Goal: Use online tool/utility: Utilize a website feature to perform a specific function

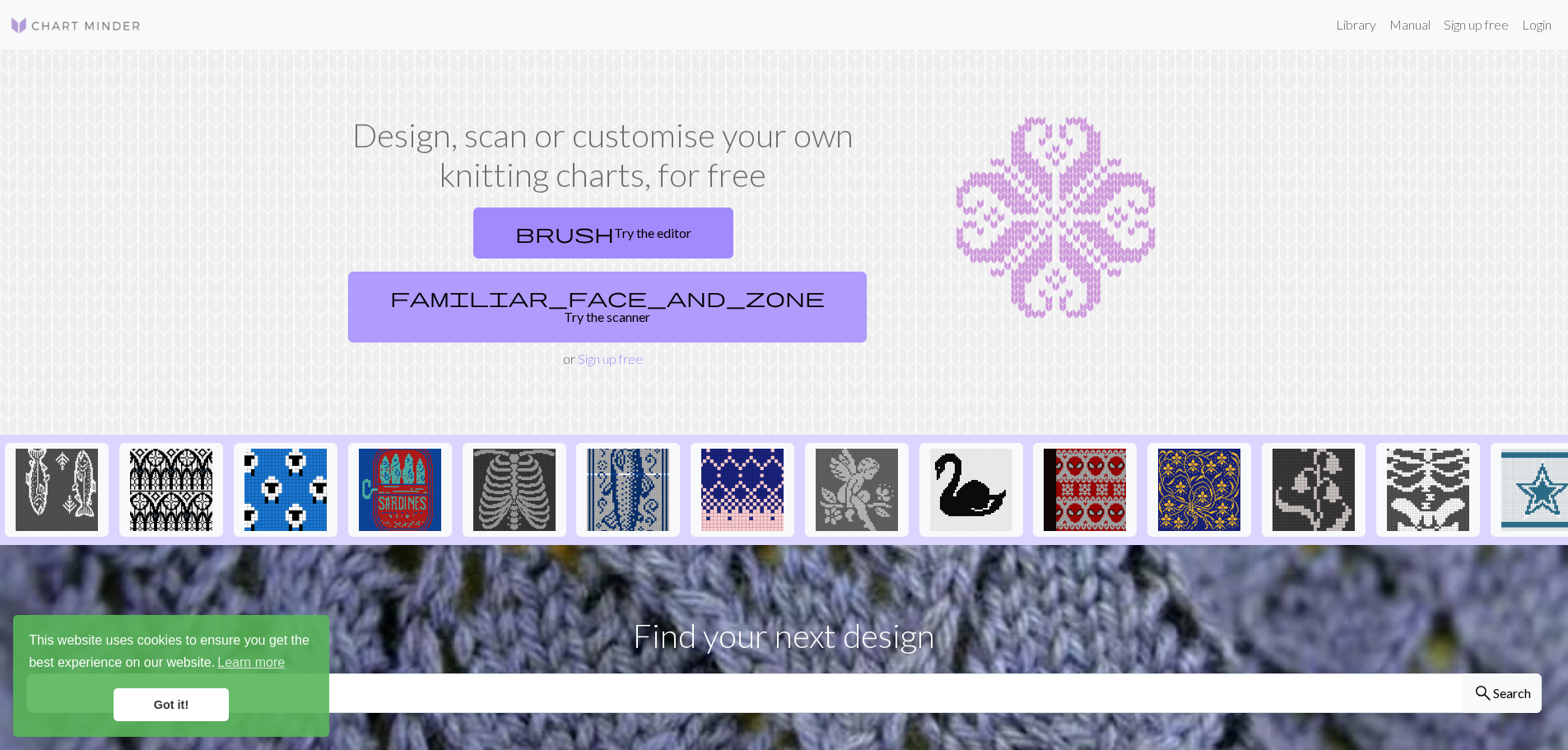
click at [799, 272] on link "familiar_face_and_zone Try the scanner" at bounding box center [607, 307] width 519 height 71
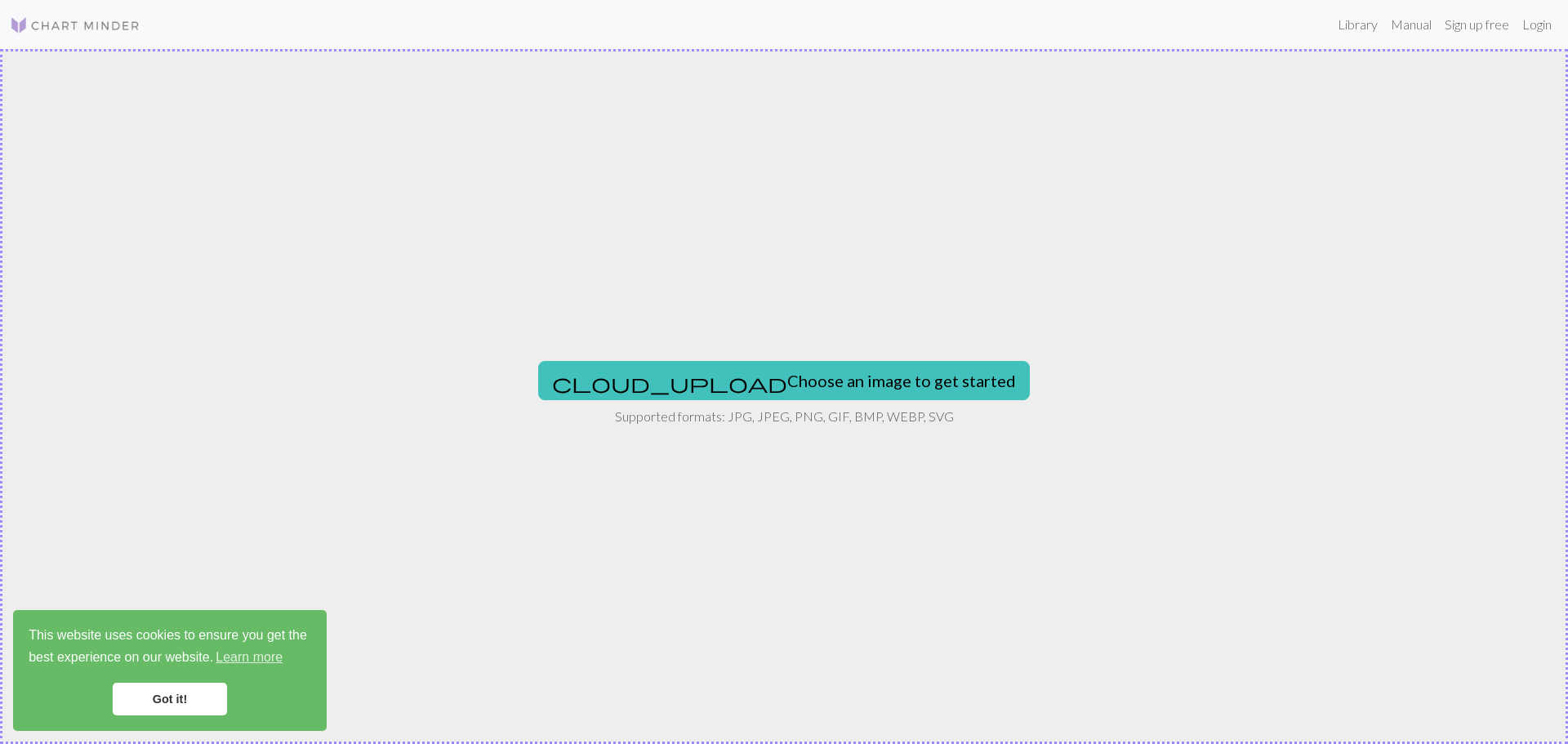
click at [196, 701] on link "Got it!" at bounding box center [170, 698] width 114 height 33
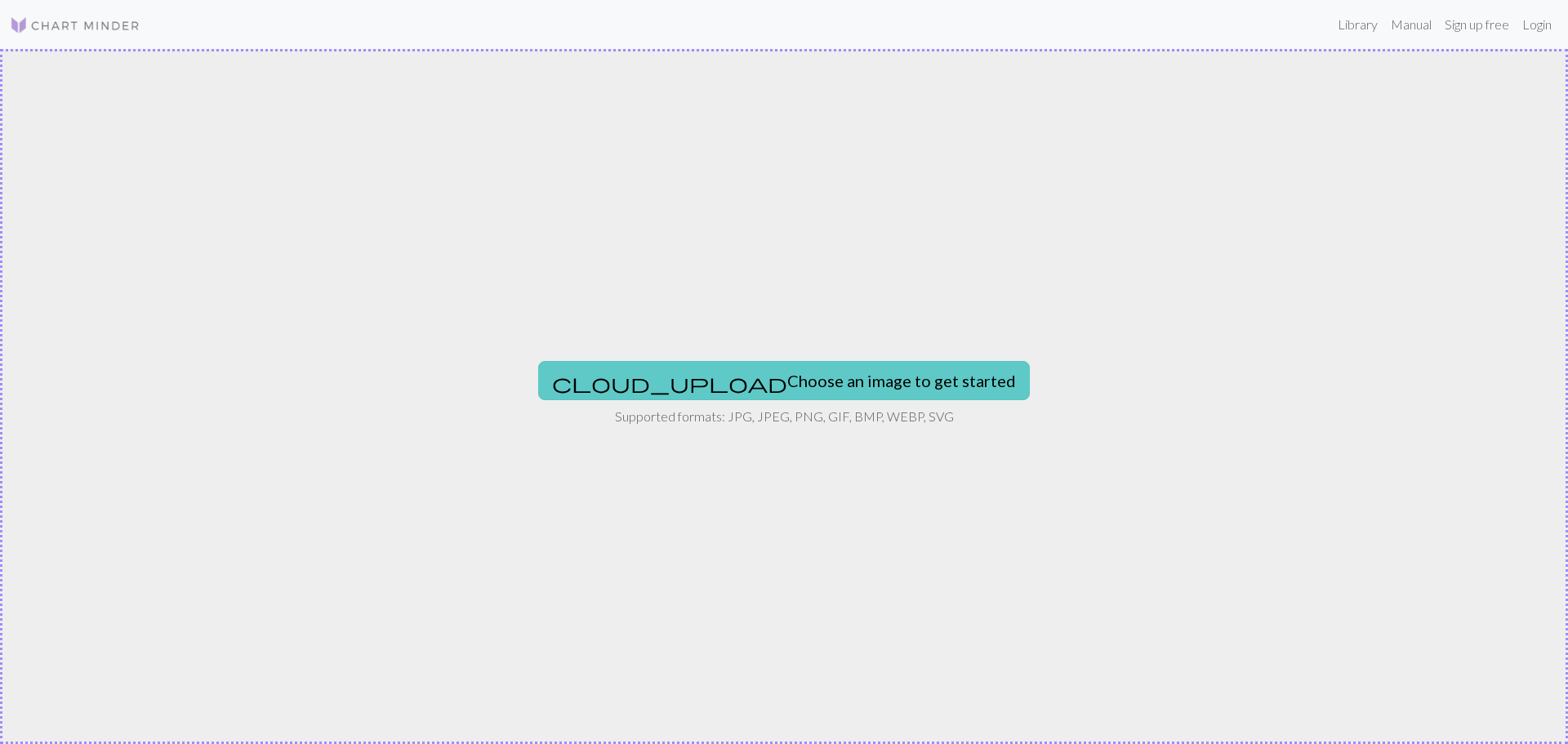
click at [753, 376] on button "cloud_upload Choose an image to get started" at bounding box center [784, 381] width 492 height 40
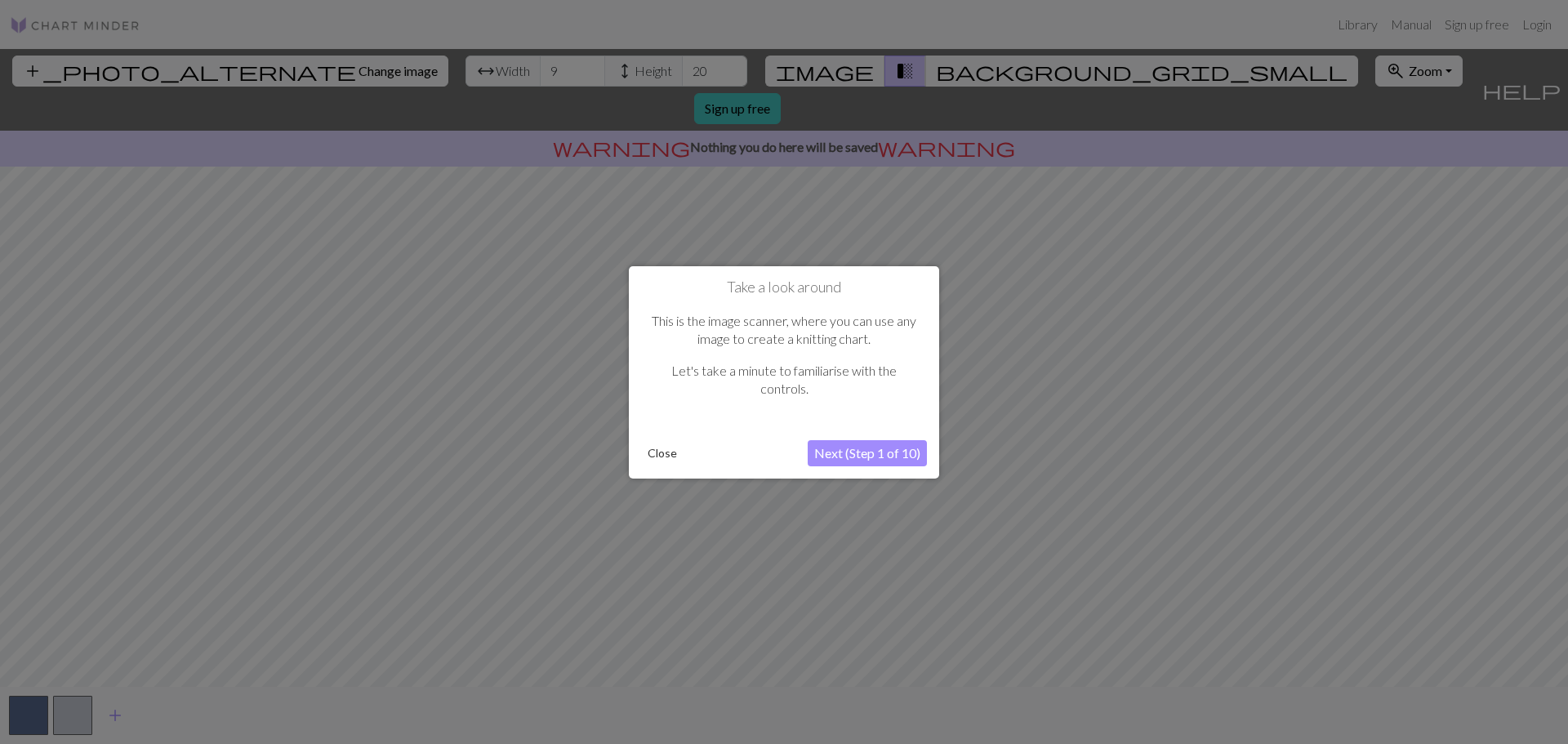
click at [865, 455] on button "Next (Step 1 of 10)" at bounding box center [867, 453] width 119 height 26
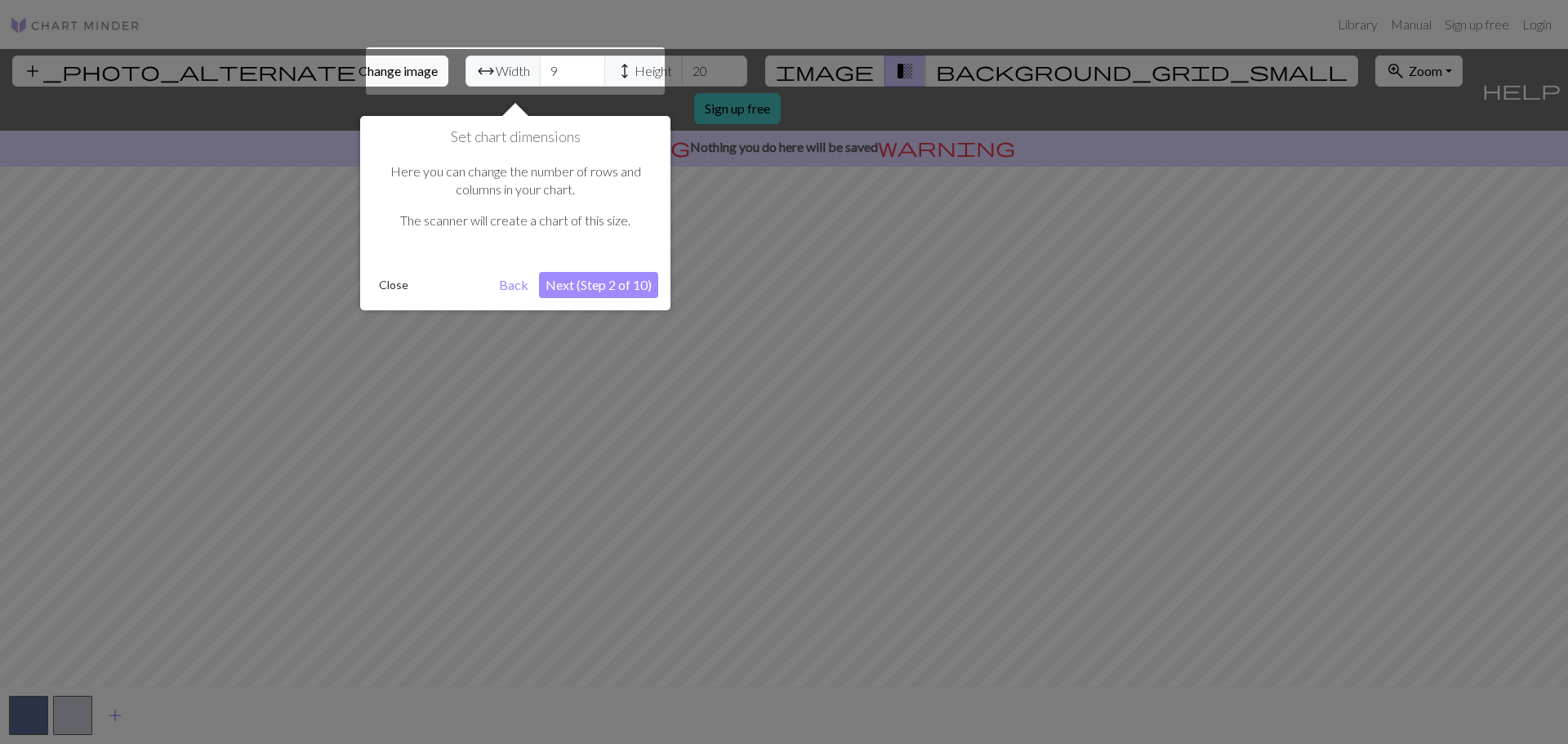
click at [617, 286] on button "Next (Step 2 of 10)" at bounding box center [599, 285] width 119 height 26
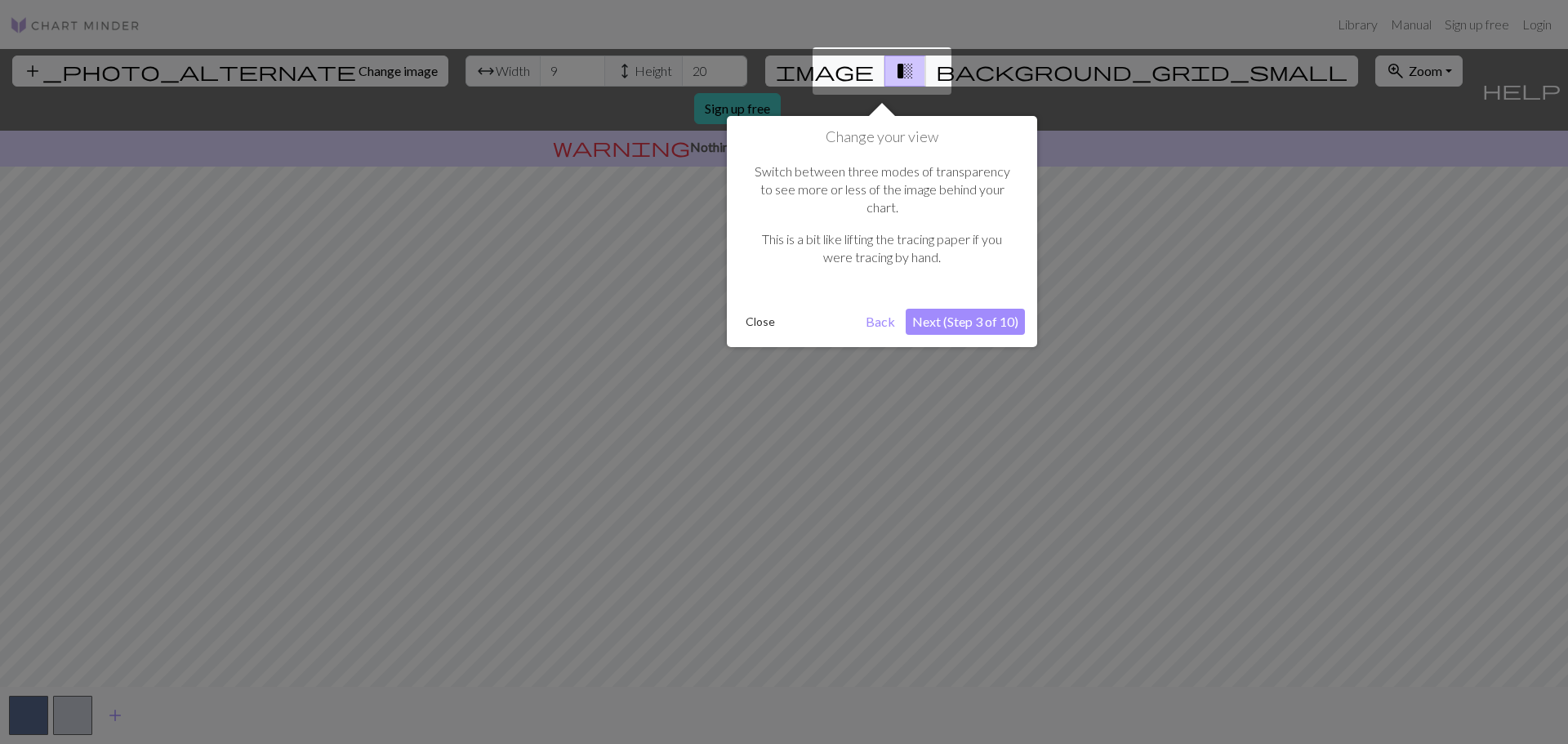
click at [993, 309] on button "Next (Step 3 of 10)" at bounding box center [965, 321] width 119 height 26
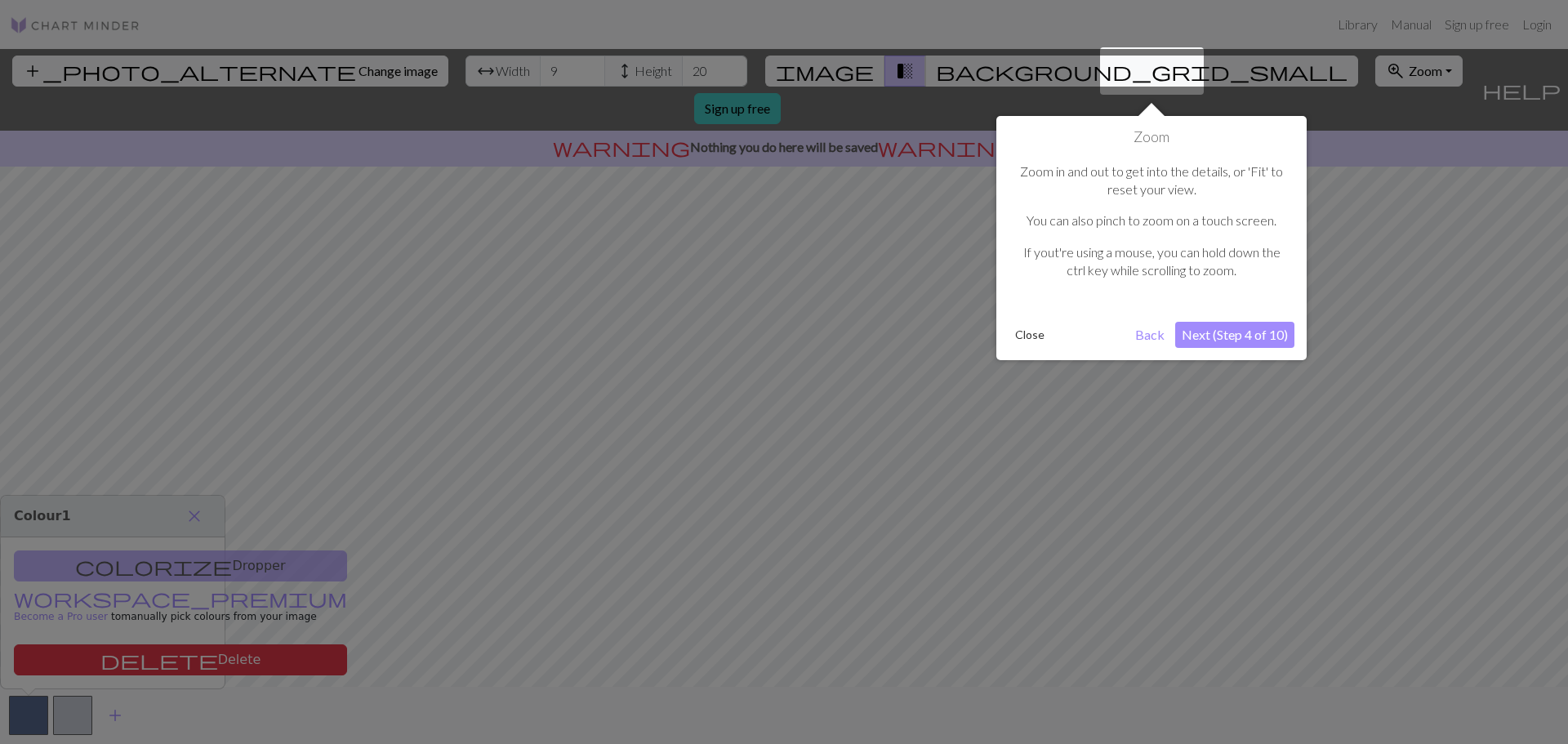
click at [1011, 333] on button "Close" at bounding box center [1029, 334] width 43 height 25
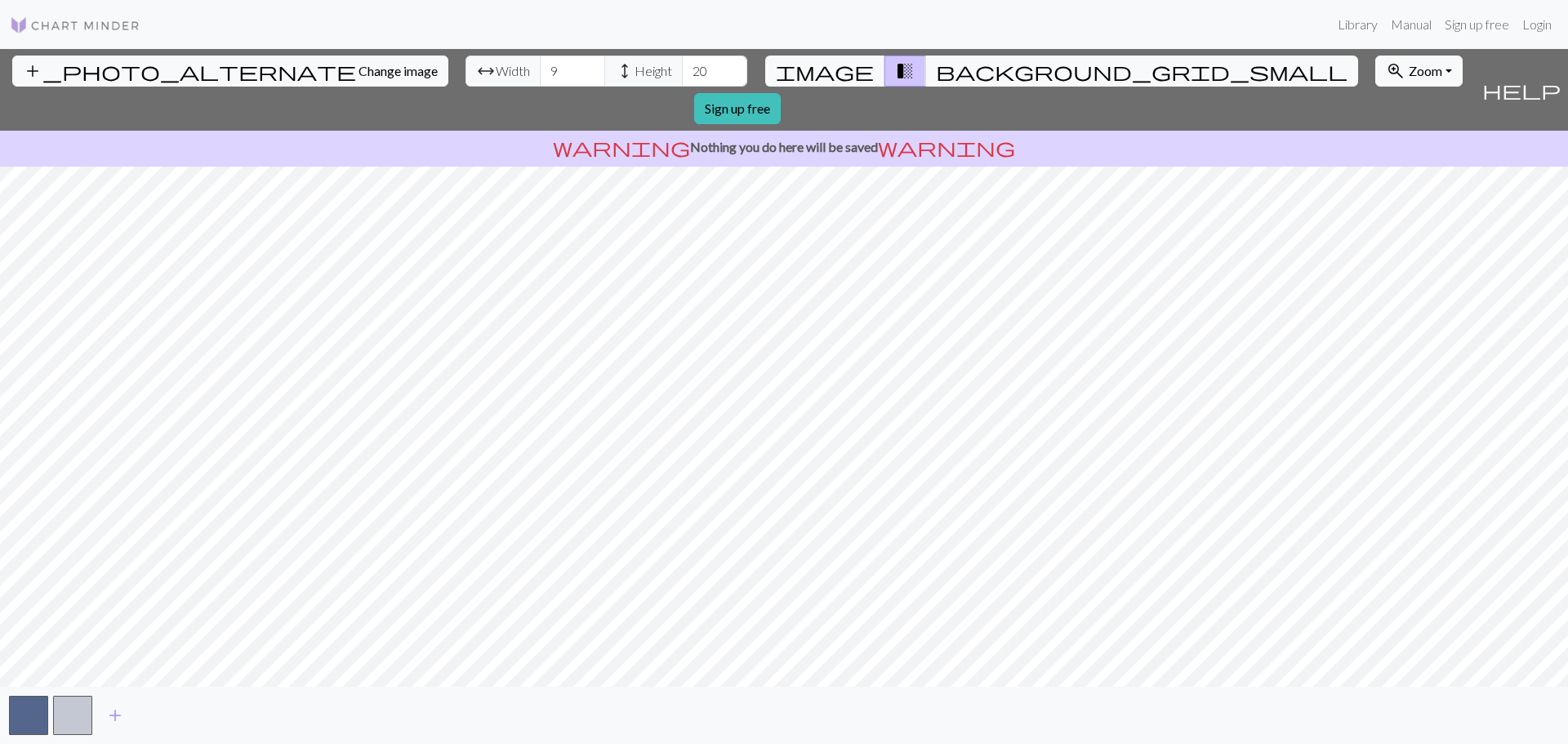
click at [788, 112] on div "add_photo_alternate Change image arrow_range Width 9 height Height 20 image tra…" at bounding box center [784, 396] width 1568 height 695
click at [900, 692] on div "add_photo_alternate Change image arrow_range Width 9 height Height 20 image tra…" at bounding box center [784, 396] width 1568 height 695
click at [936, 70] on span "background_grid_small" at bounding box center [1142, 70] width 412 height 23
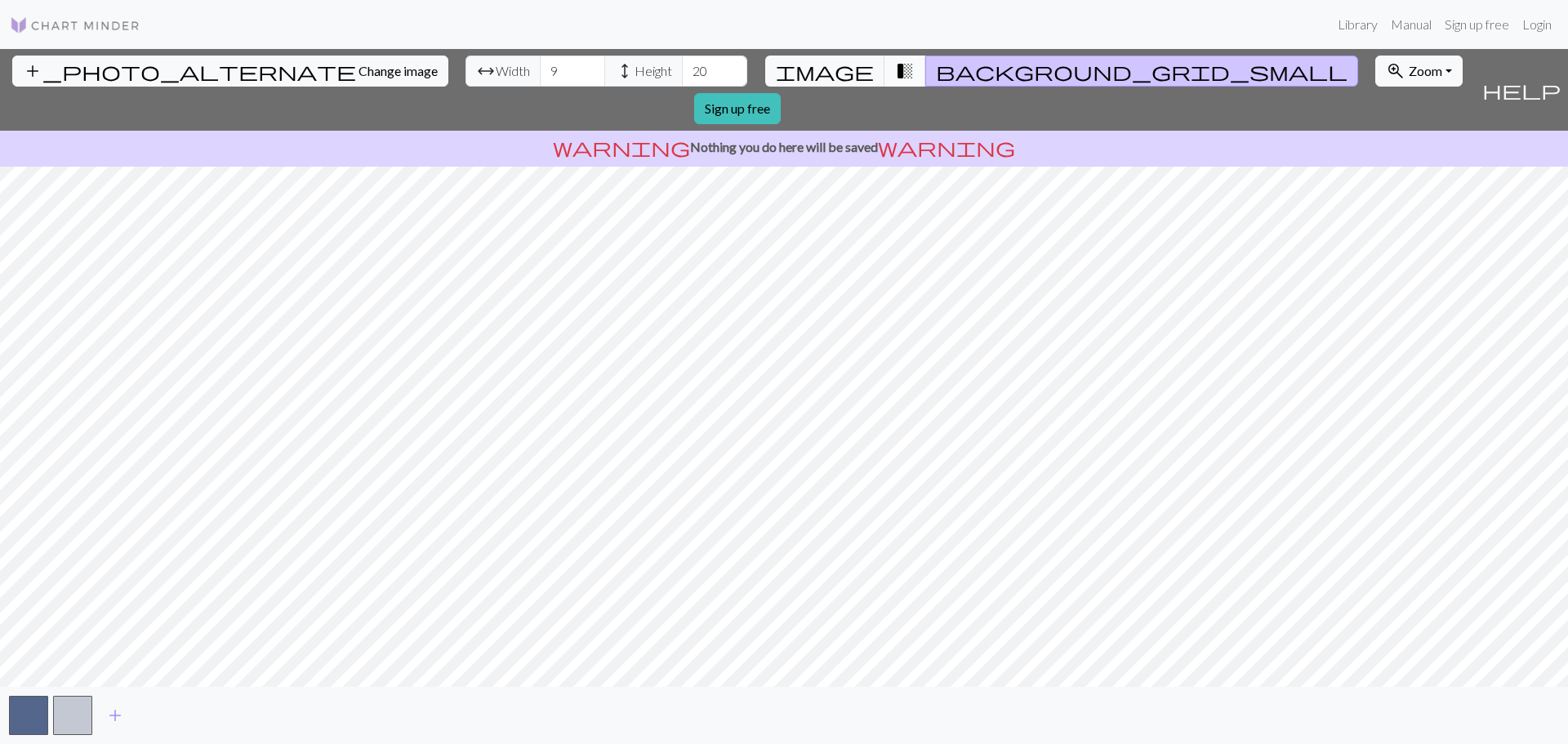
click at [896, 64] on span "transition_fade" at bounding box center [905, 70] width 20 height 23
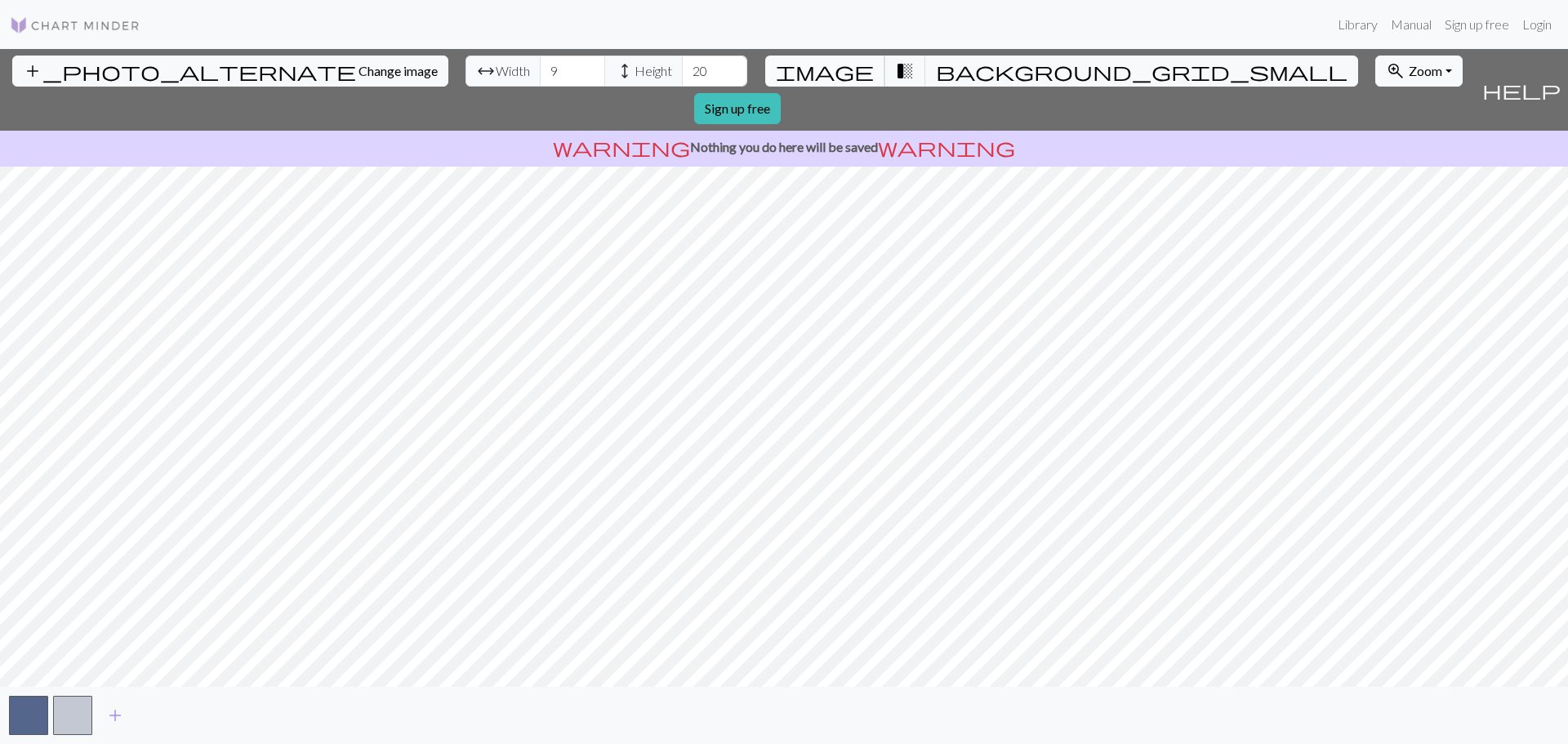
click at [851, 65] on button "image" at bounding box center [825, 70] width 120 height 31
drag, startPoint x: 468, startPoint y: 60, endPoint x: 363, endPoint y: 79, distance: 106.7
click at [360, 79] on div "add_photo_alternate Change image arrow_range Width 9 height Height 20 image tra…" at bounding box center [737, 89] width 1475 height 81
type input "24"
drag, startPoint x: 624, startPoint y: 67, endPoint x: 549, endPoint y: 60, distance: 75.3
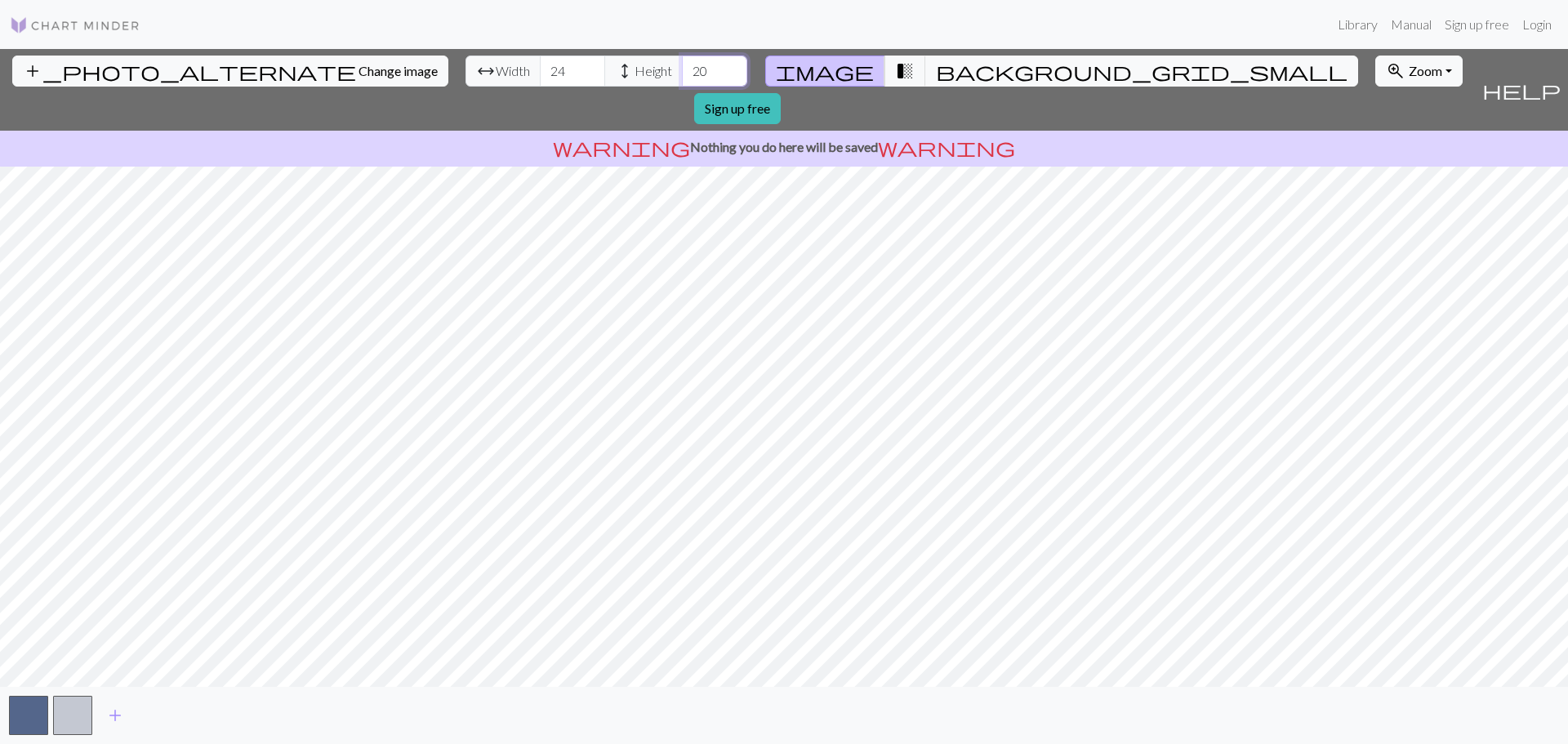
click at [549, 60] on div "arrow_range Width 24 height Height 20" at bounding box center [606, 70] width 282 height 31
type input "48"
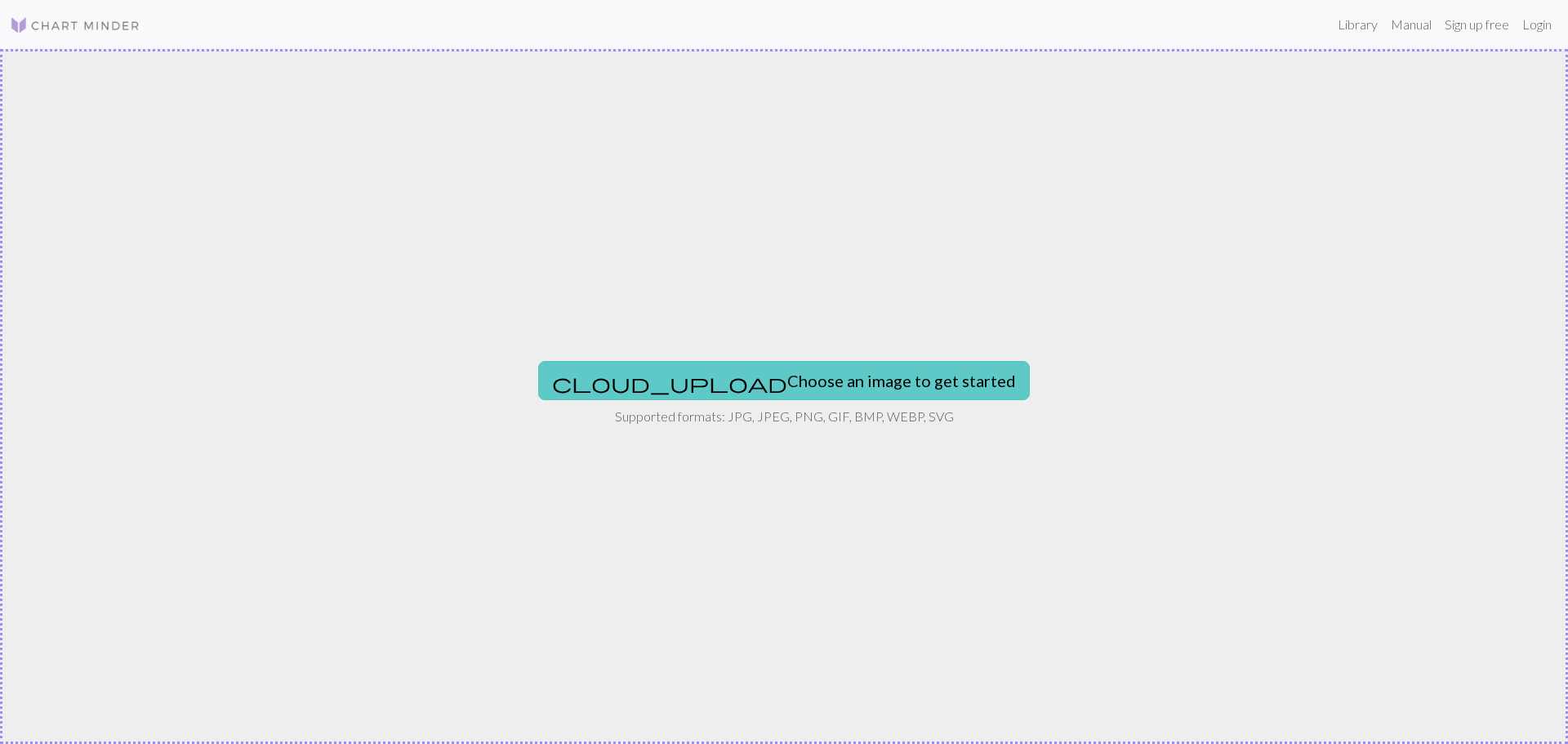
click at [756, 386] on button "cloud_upload Choose an image to get started" at bounding box center [784, 381] width 492 height 40
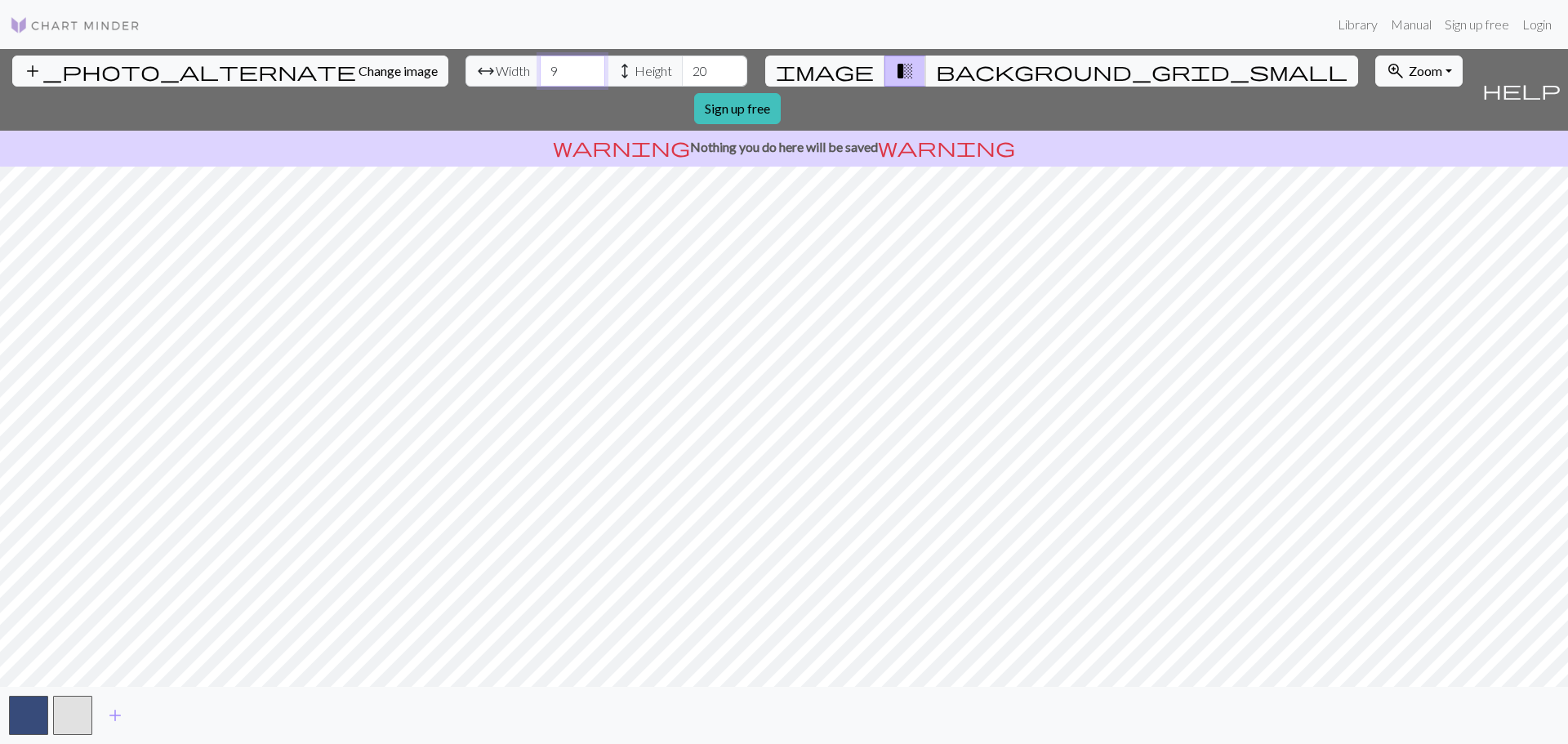
drag, startPoint x: 486, startPoint y: 70, endPoint x: 448, endPoint y: 68, distance: 38.1
click at [540, 68] on input "9" at bounding box center [572, 70] width 65 height 31
type input "24"
drag, startPoint x: 630, startPoint y: 69, endPoint x: 571, endPoint y: 67, distance: 59.0
click at [571, 67] on div "arrow_range Width 24 height Height 20" at bounding box center [606, 70] width 282 height 31
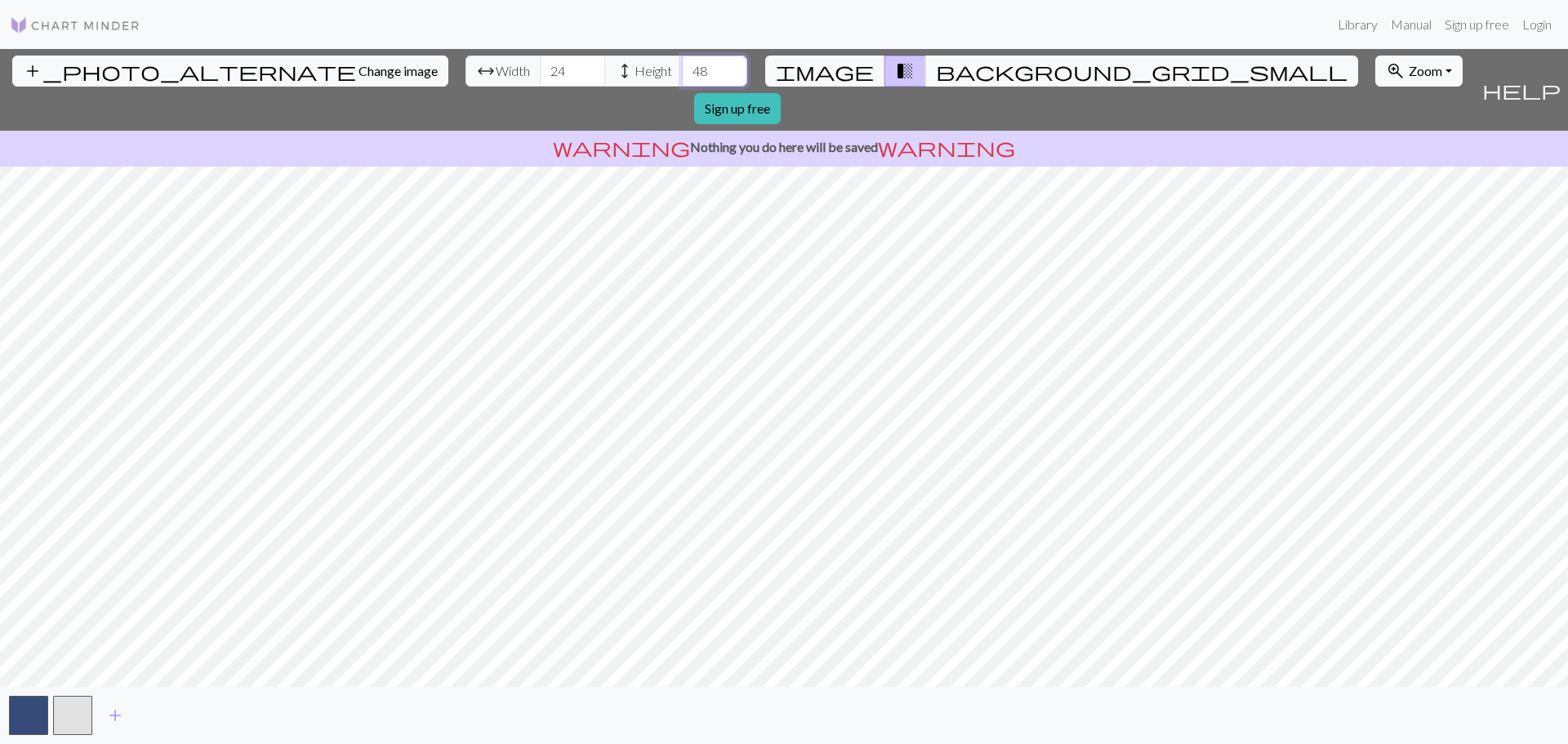
drag, startPoint x: 609, startPoint y: 67, endPoint x: 581, endPoint y: 67, distance: 28.0
click at [581, 67] on div "arrow_range Width 24 height Height 48" at bounding box center [606, 70] width 282 height 31
type input "120"
drag, startPoint x: 479, startPoint y: 65, endPoint x: 432, endPoint y: 66, distance: 47.0
click at [465, 66] on div "arrow_range Width 24 height Height 120" at bounding box center [606, 70] width 282 height 31
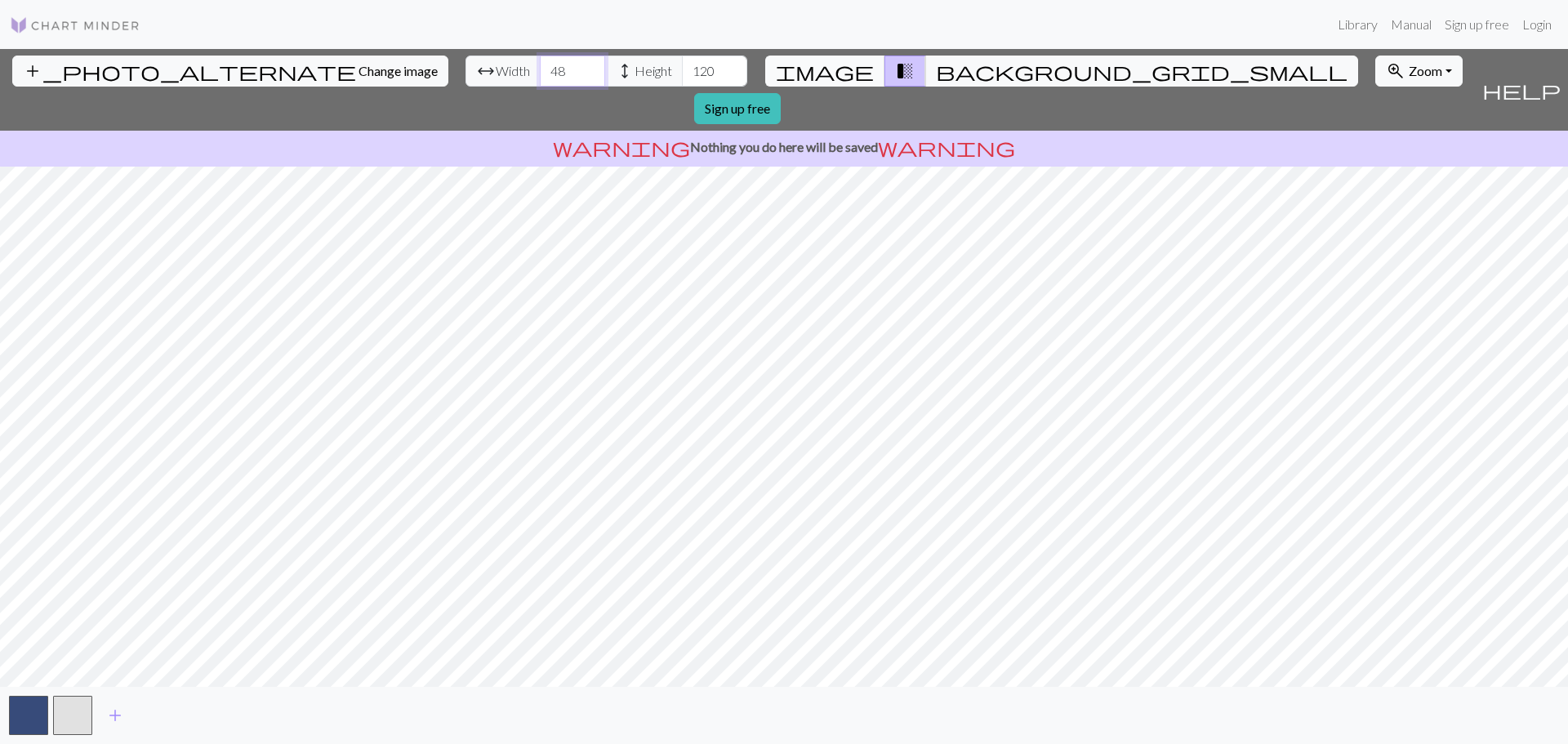
type input "48"
click at [842, 73] on span "image" at bounding box center [824, 70] width 98 height 23
click at [937, 67] on button "background_grid_small" at bounding box center [1142, 70] width 432 height 31
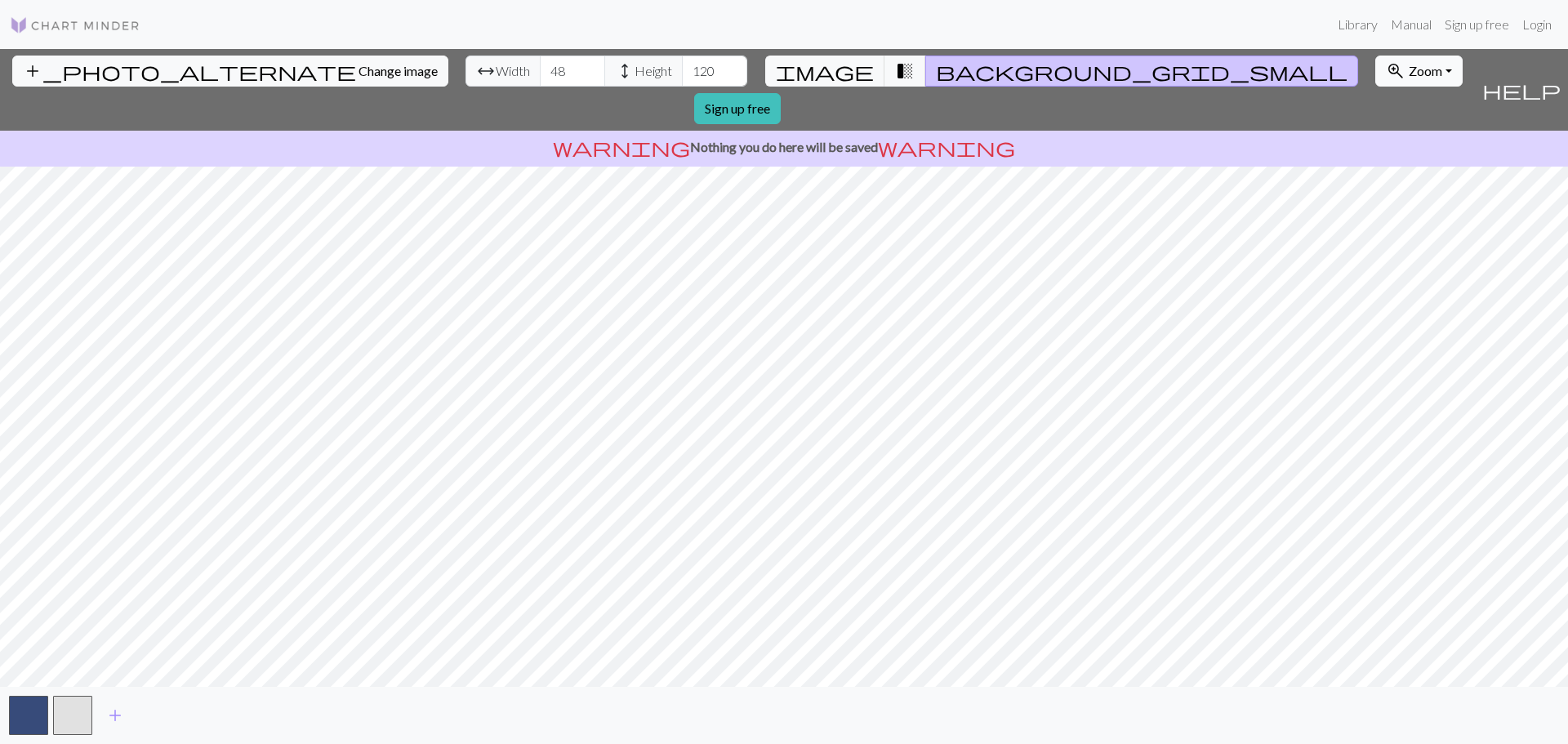
click at [1409, 65] on span "Zoom" at bounding box center [1426, 70] width 34 height 16
click at [1377, 105] on button "Fit all" at bounding box center [1441, 107] width 129 height 26
click at [896, 81] on span "transition_fade" at bounding box center [905, 70] width 20 height 23
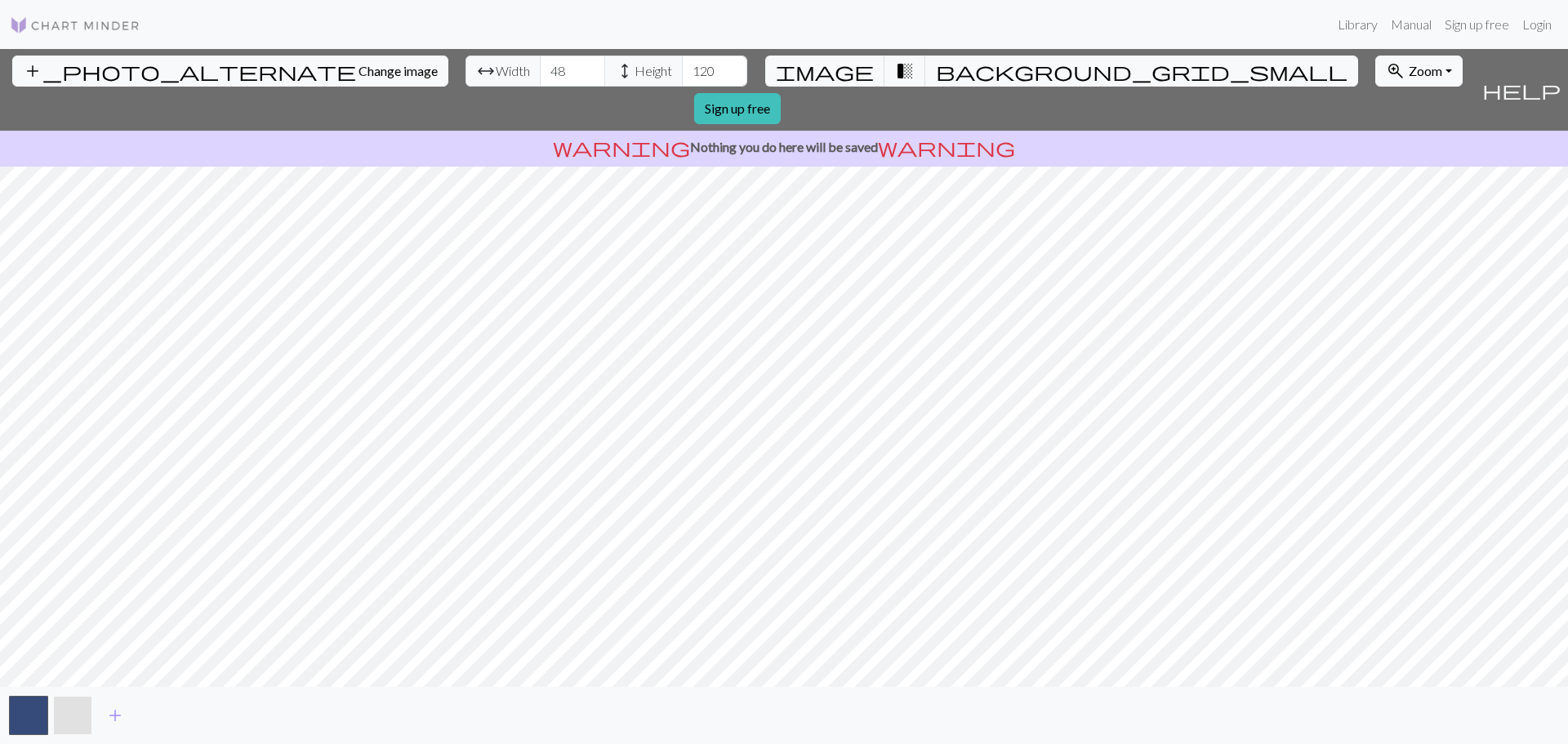
click at [67, 718] on button "button" at bounding box center [73, 716] width 40 height 40
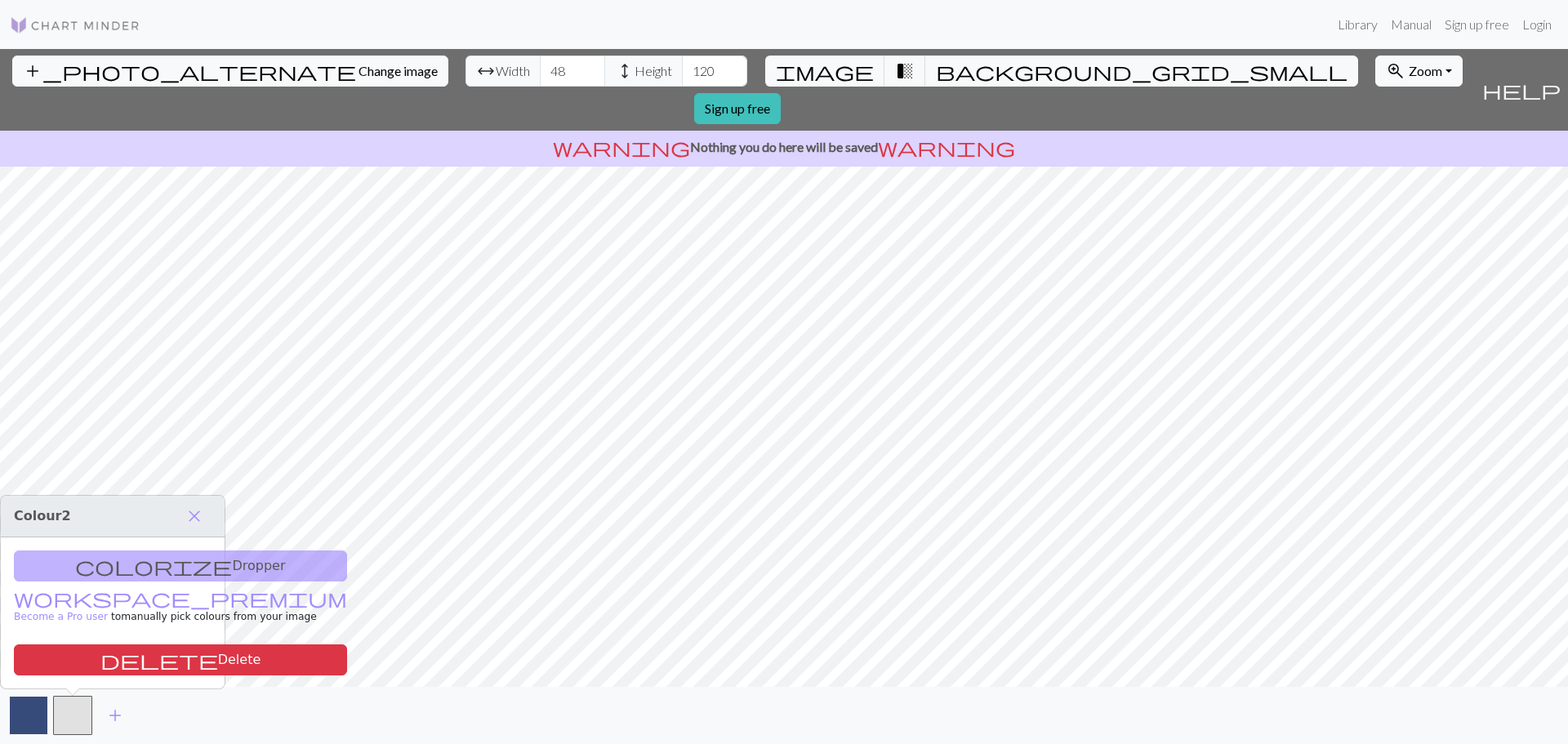
click at [35, 715] on button "button" at bounding box center [29, 716] width 40 height 40
click at [200, 511] on span "close" at bounding box center [194, 516] width 20 height 23
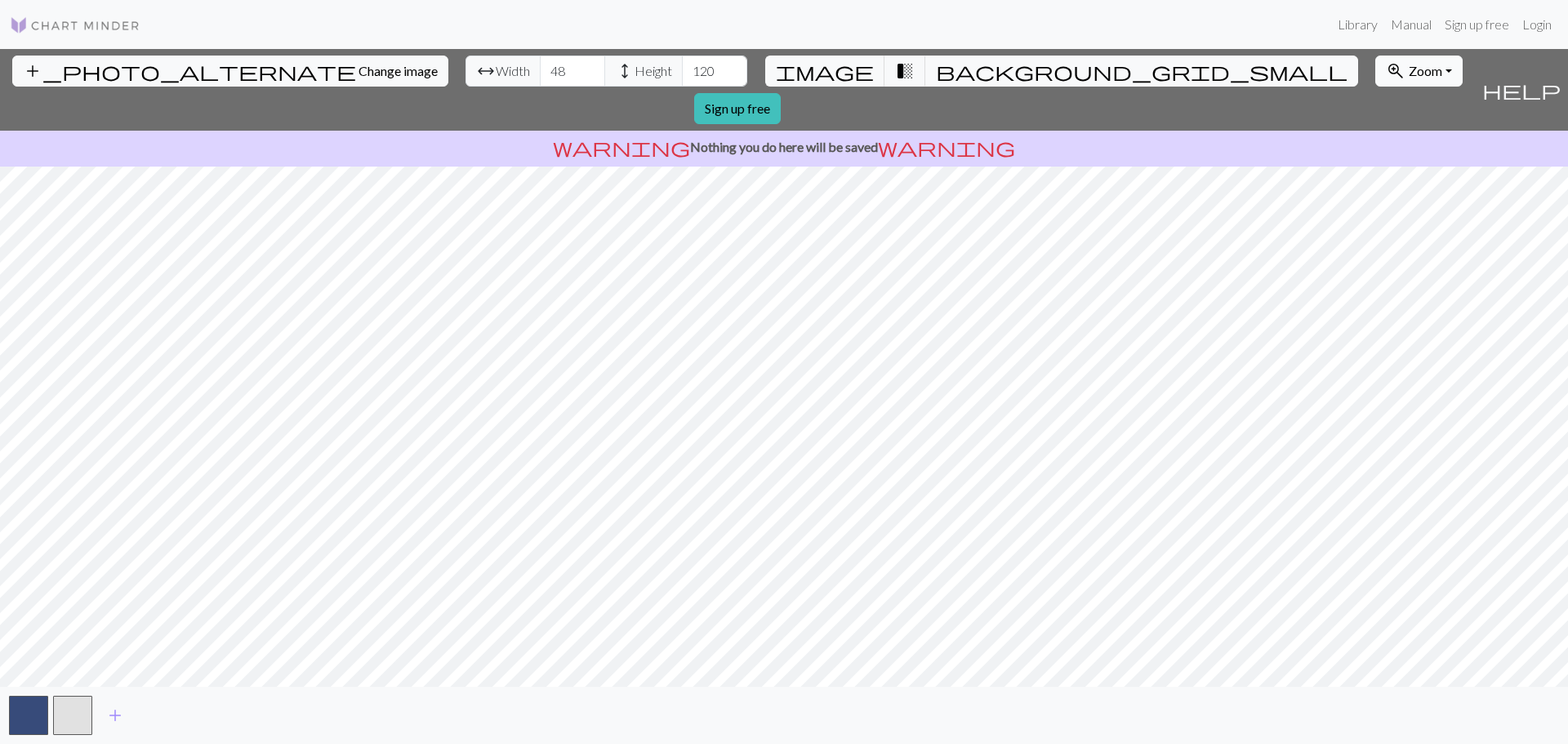
click at [1409, 71] on span "Zoom" at bounding box center [1426, 70] width 34 height 16
click at [1377, 114] on button "Fit all" at bounding box center [1441, 107] width 129 height 26
click at [1351, 26] on link "Library" at bounding box center [1358, 24] width 54 height 33
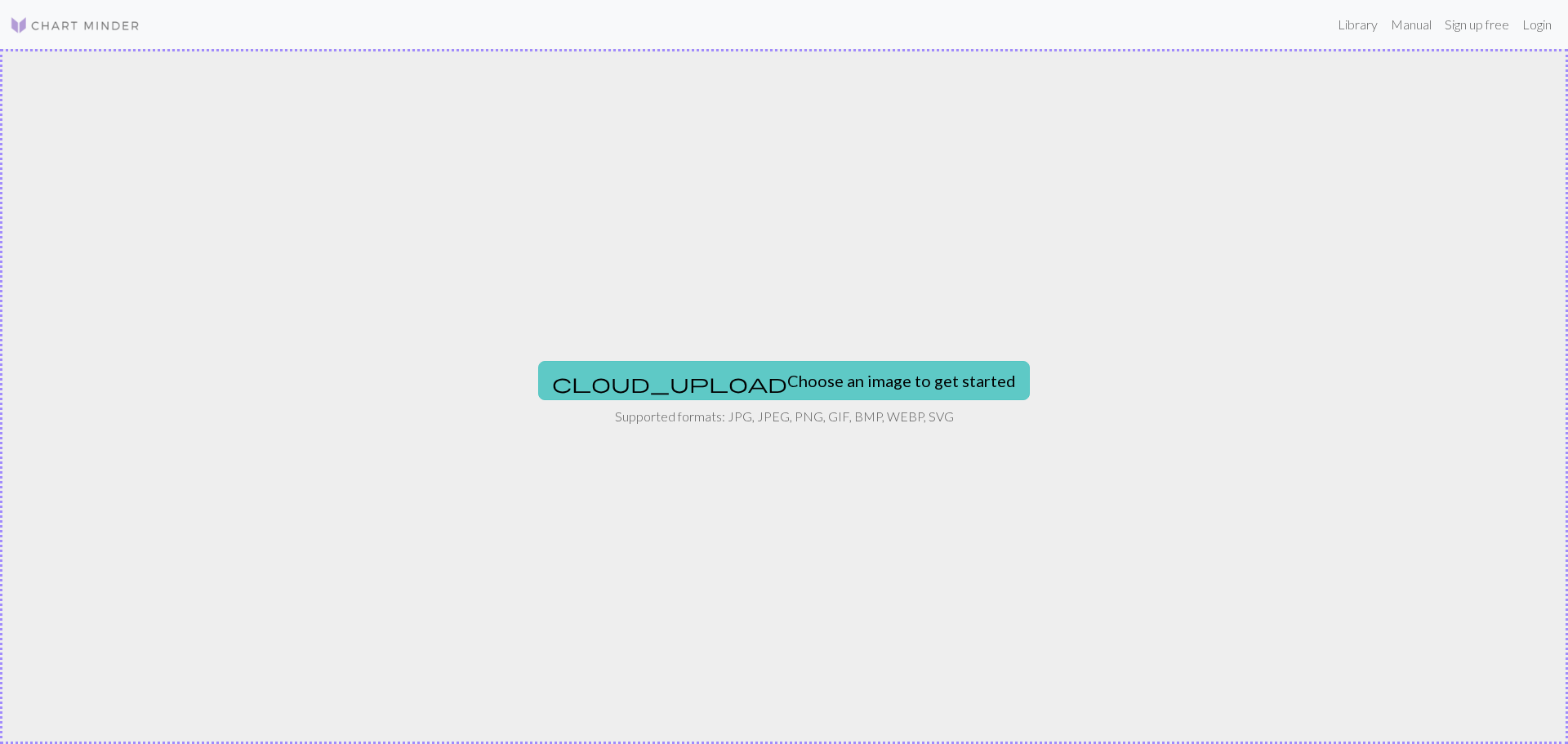
click at [775, 377] on button "cloud_upload Choose an image to get started" at bounding box center [784, 381] width 492 height 40
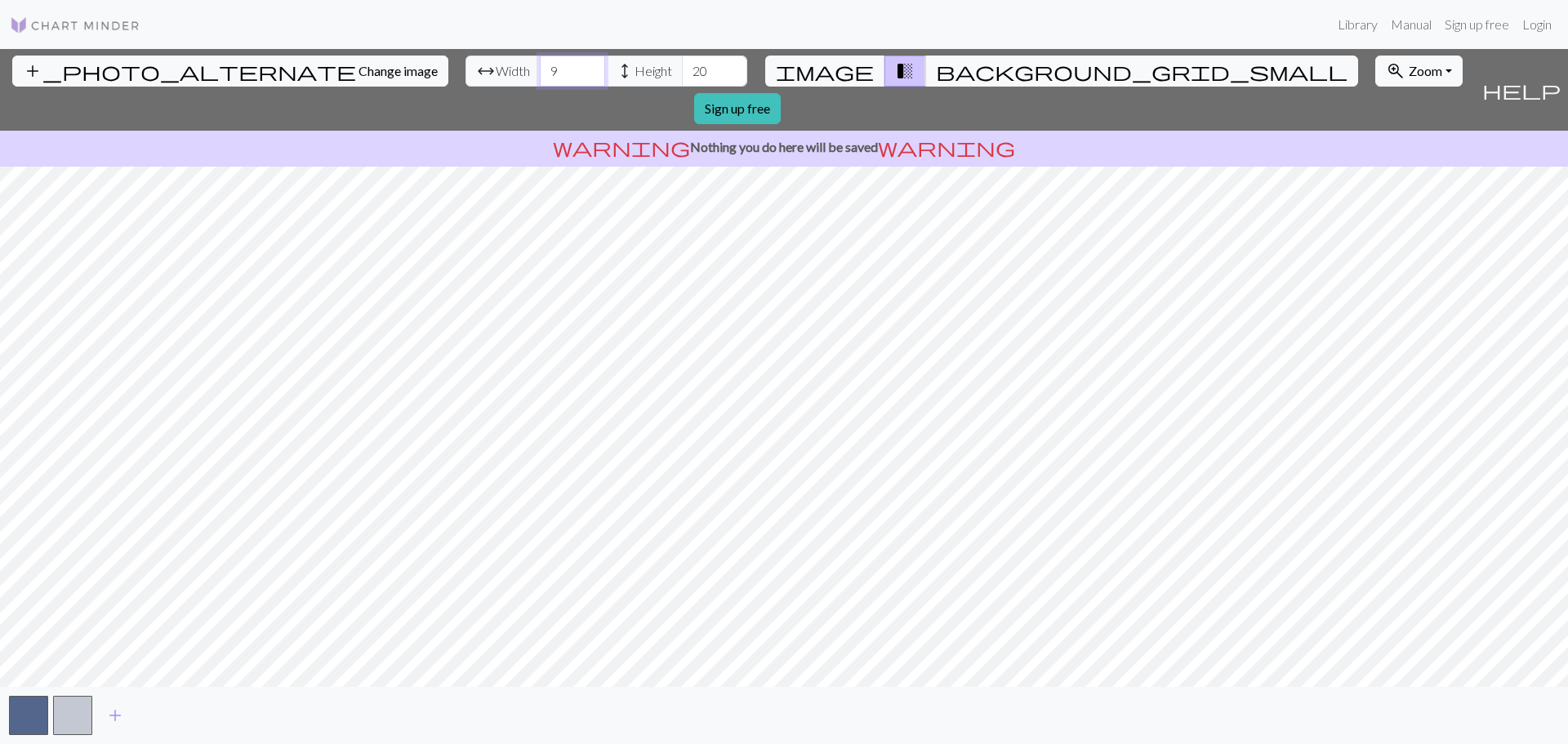
drag, startPoint x: 480, startPoint y: 70, endPoint x: 419, endPoint y: 63, distance: 61.4
click at [465, 63] on div "arrow_range Width 9 height Height 20" at bounding box center [606, 70] width 282 height 31
type input "48"
drag, startPoint x: 621, startPoint y: 71, endPoint x: 585, endPoint y: 61, distance: 37.4
click at [585, 61] on div "arrow_range Width 48 height Height 20" at bounding box center [606, 70] width 282 height 31
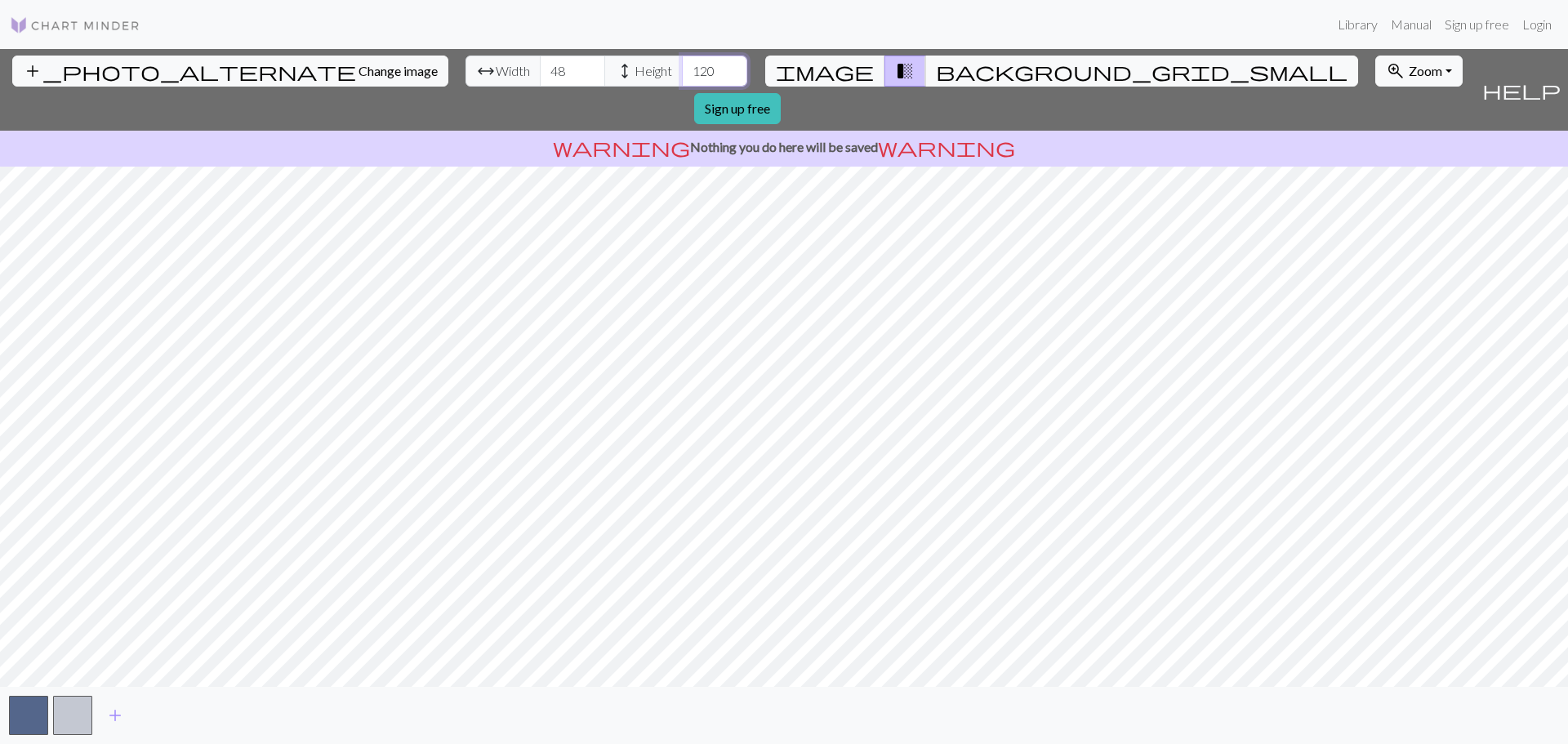
type input "120"
click at [1111, 67] on div "add_photo_alternate Change image arrow_range Width 48 height Height 120 image t…" at bounding box center [784, 396] width 1568 height 695
click at [1409, 67] on span "Zoom" at bounding box center [1426, 70] width 34 height 16
click at [1377, 113] on button "Fit all" at bounding box center [1441, 107] width 129 height 26
click at [37, 710] on button "button" at bounding box center [29, 716] width 40 height 40
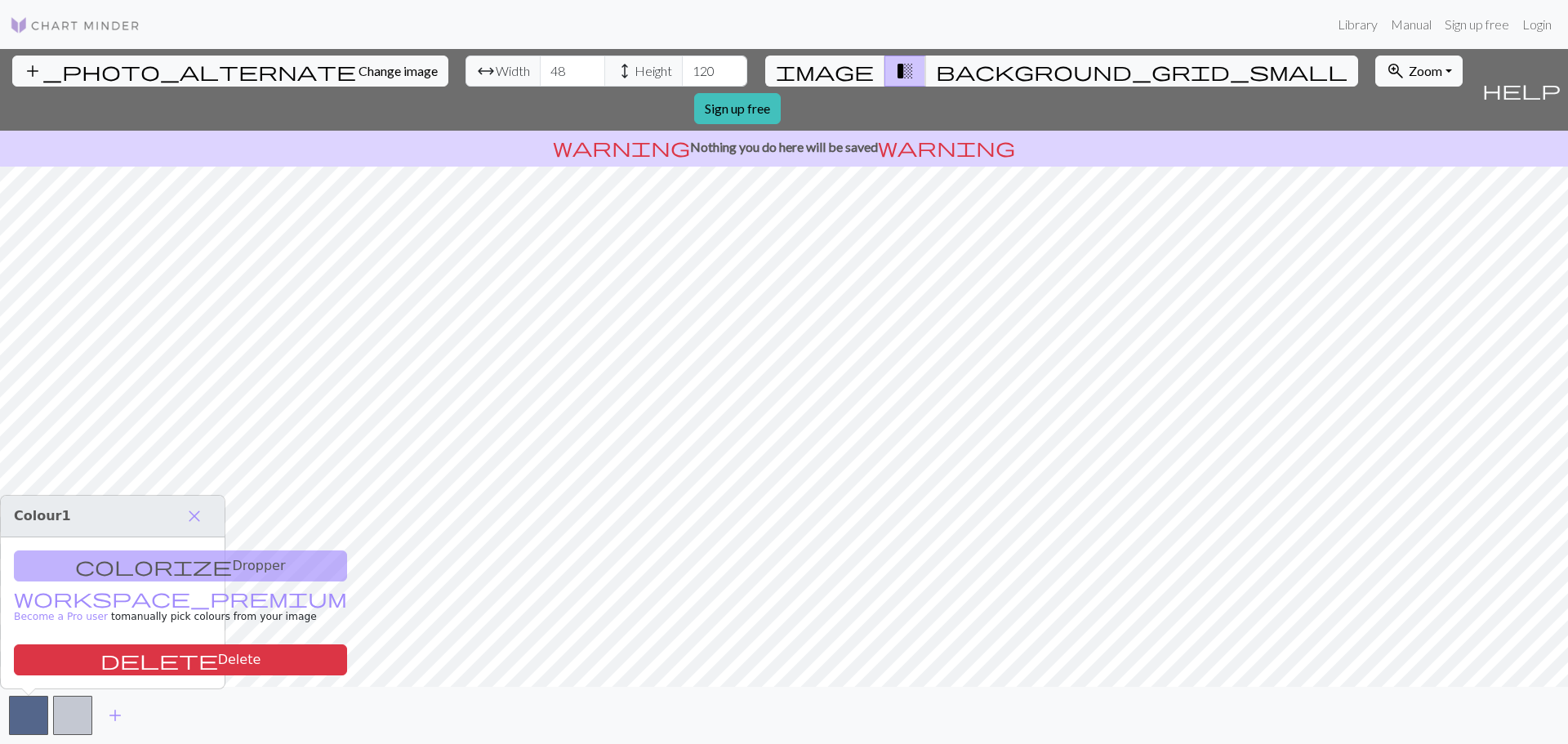
click at [123, 565] on div "colorize Dropper workspace_premium Become a Pro user to manually pick colours f…" at bounding box center [113, 613] width 224 height 151
click at [70, 722] on button "button" at bounding box center [73, 716] width 40 height 40
click at [120, 662] on button "delete Delete" at bounding box center [181, 660] width 333 height 31
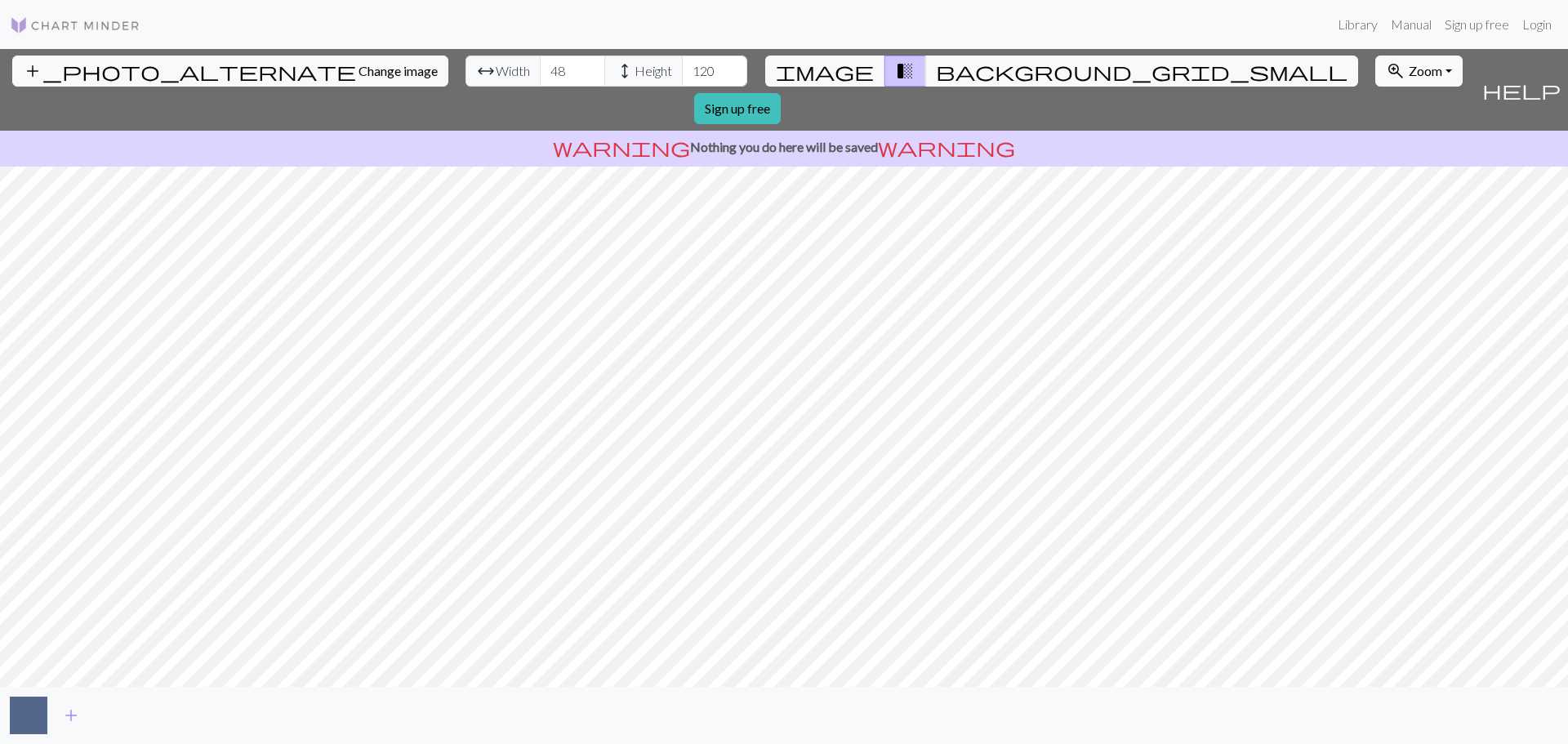
click at [42, 714] on button "button" at bounding box center [29, 716] width 40 height 40
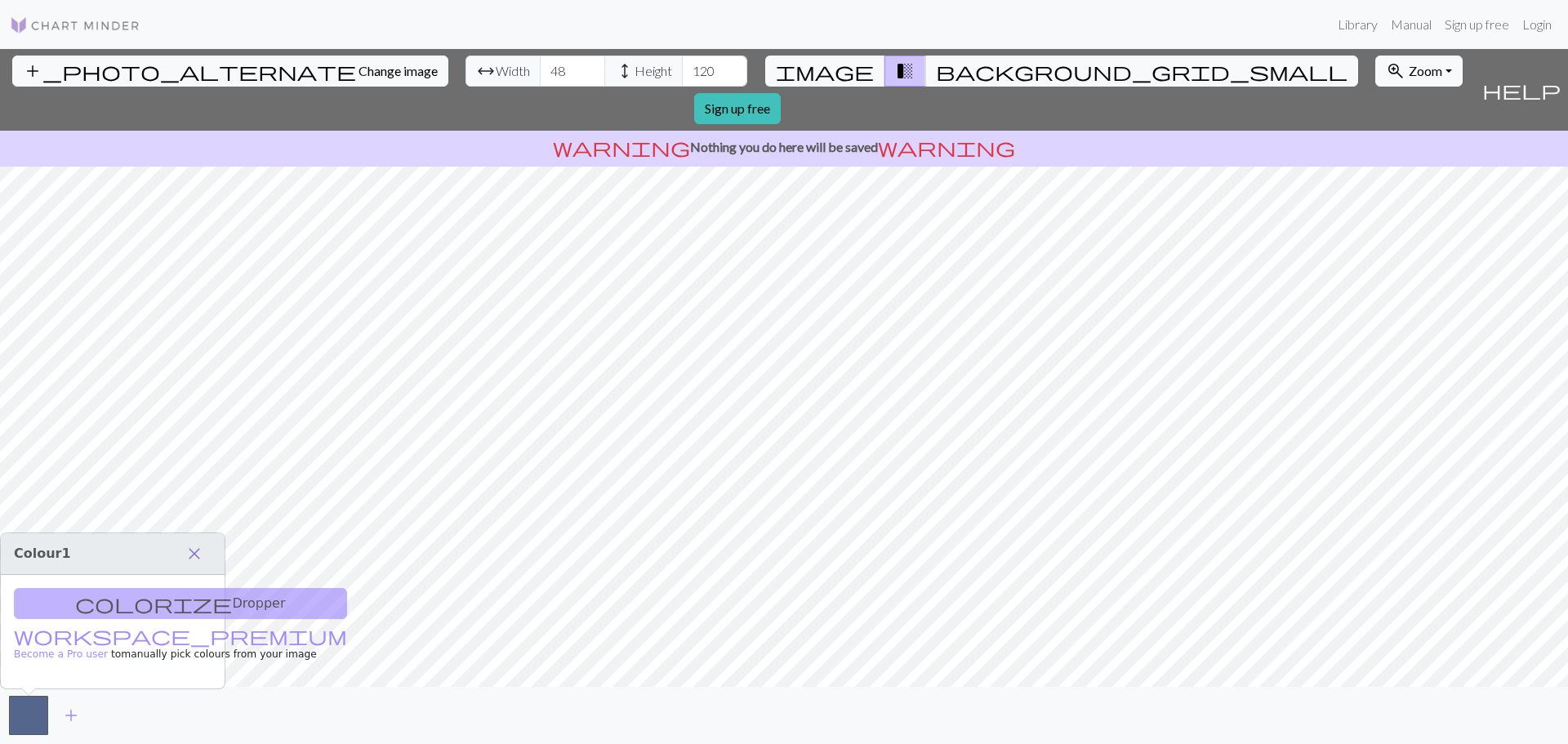
click at [199, 546] on span "close" at bounding box center [194, 554] width 20 height 23
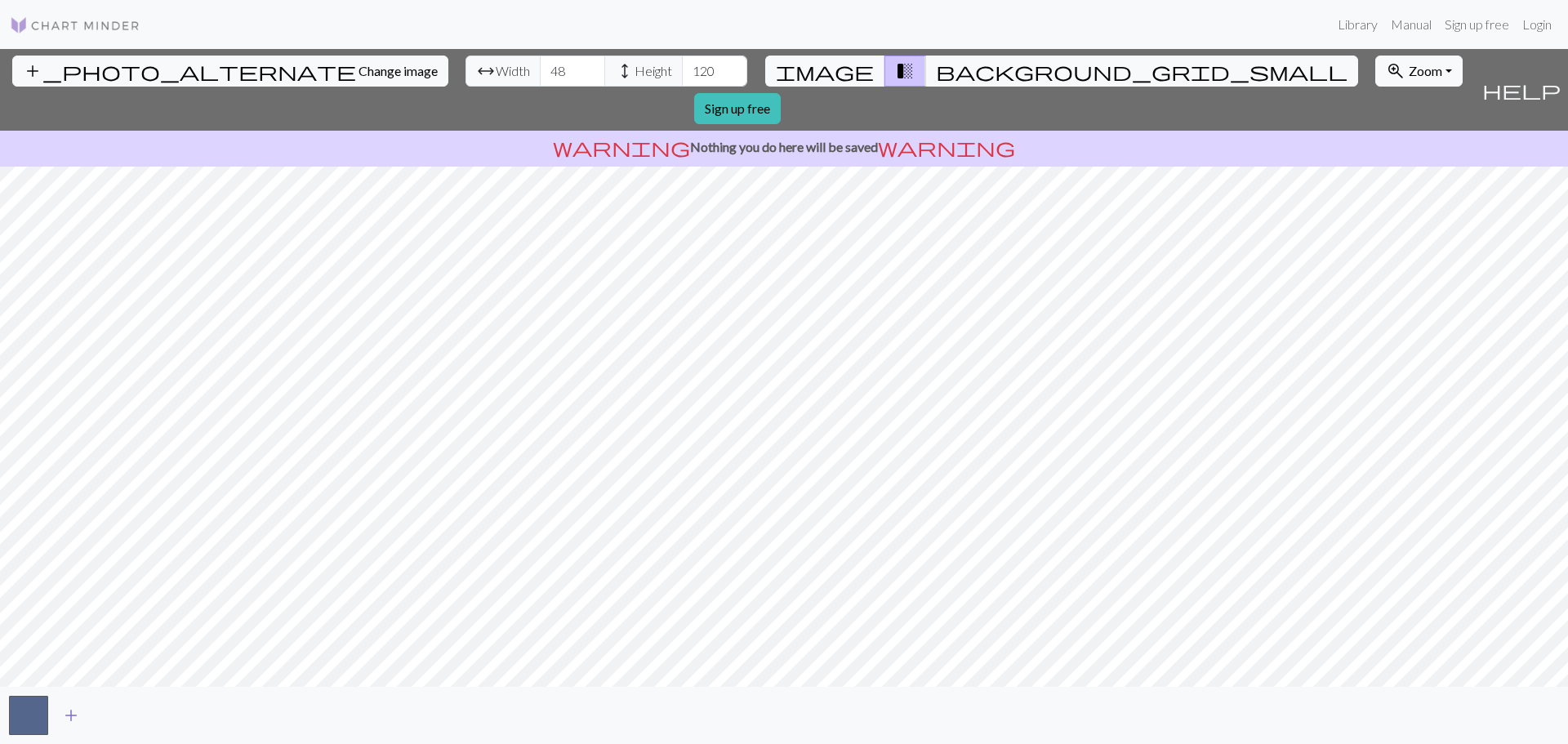
click at [69, 713] on span "add" at bounding box center [71, 715] width 20 height 23
click at [114, 714] on span "add" at bounding box center [115, 715] width 20 height 23
click at [166, 707] on span "add" at bounding box center [160, 715] width 20 height 23
click at [76, 724] on button "button" at bounding box center [73, 716] width 40 height 40
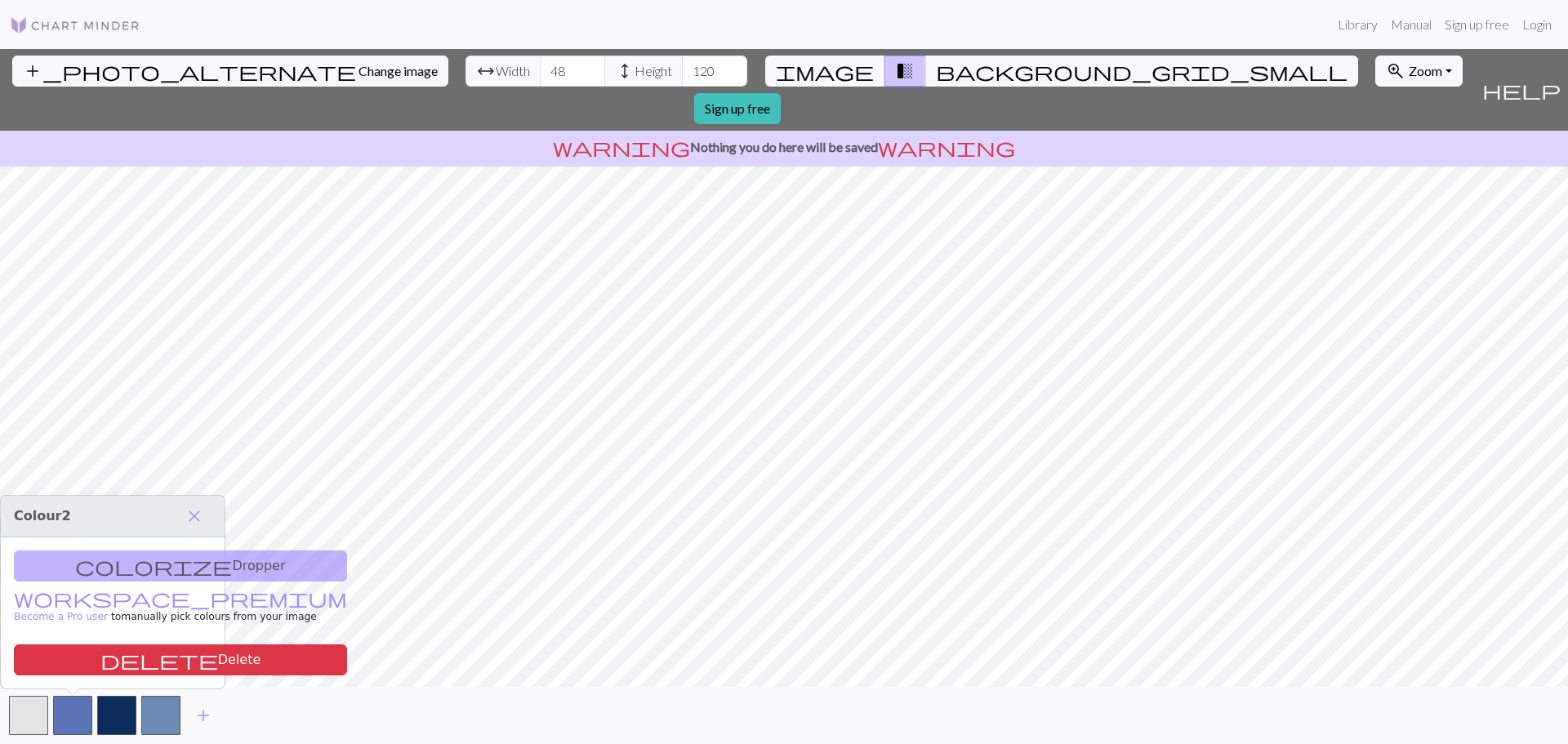
click at [132, 558] on div "colorize Dropper workspace_premium Become a Pro user to manually pick colours f…" at bounding box center [113, 613] width 224 height 151
click at [104, 584] on div "colorize Dropper workspace_premium Become a Pro user to manually pick colours f…" at bounding box center [113, 613] width 224 height 151
click at [76, 598] on link "workspace_premium Become a Pro user" at bounding box center [181, 608] width 333 height 29
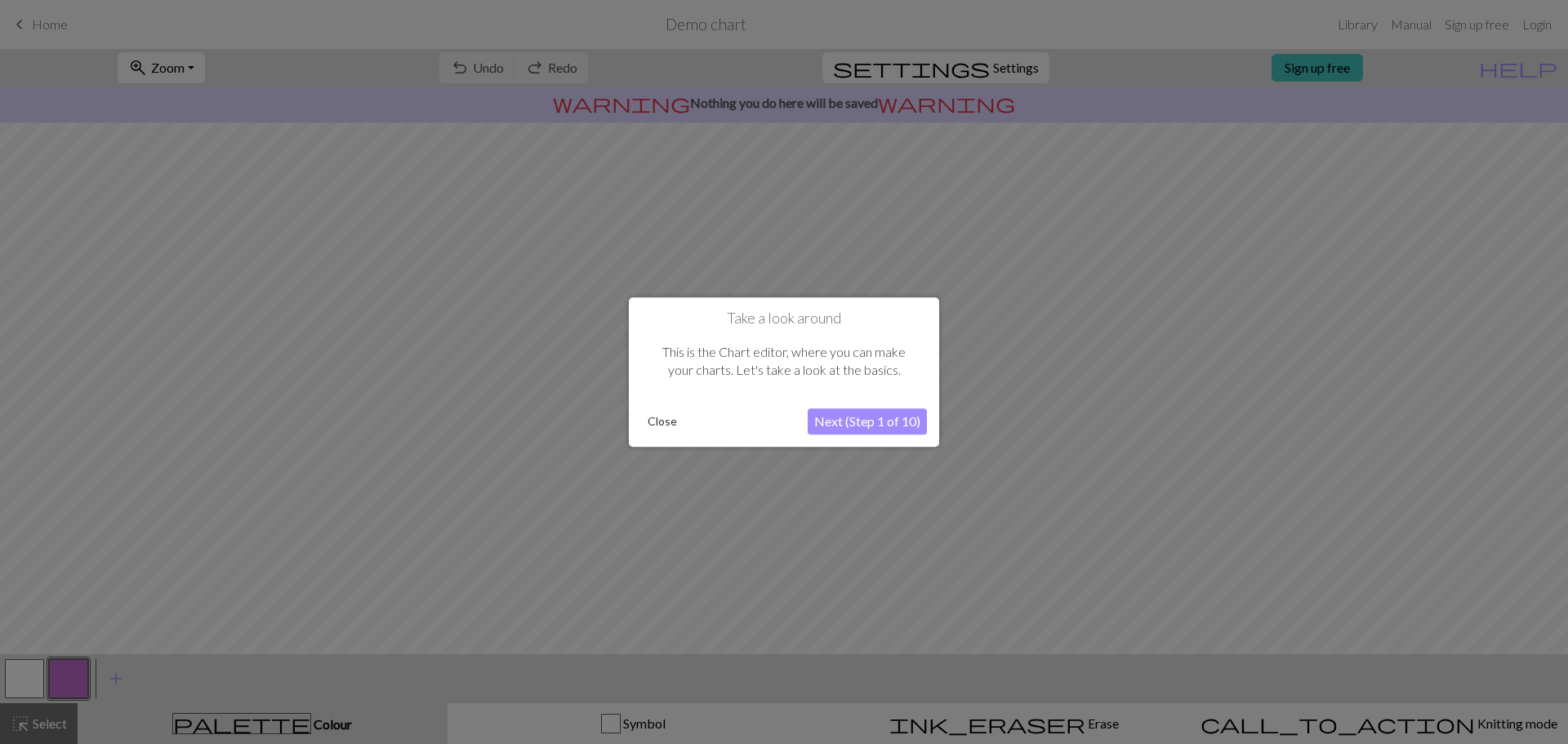
click at [884, 418] on button "Next (Step 1 of 10)" at bounding box center [867, 422] width 119 height 26
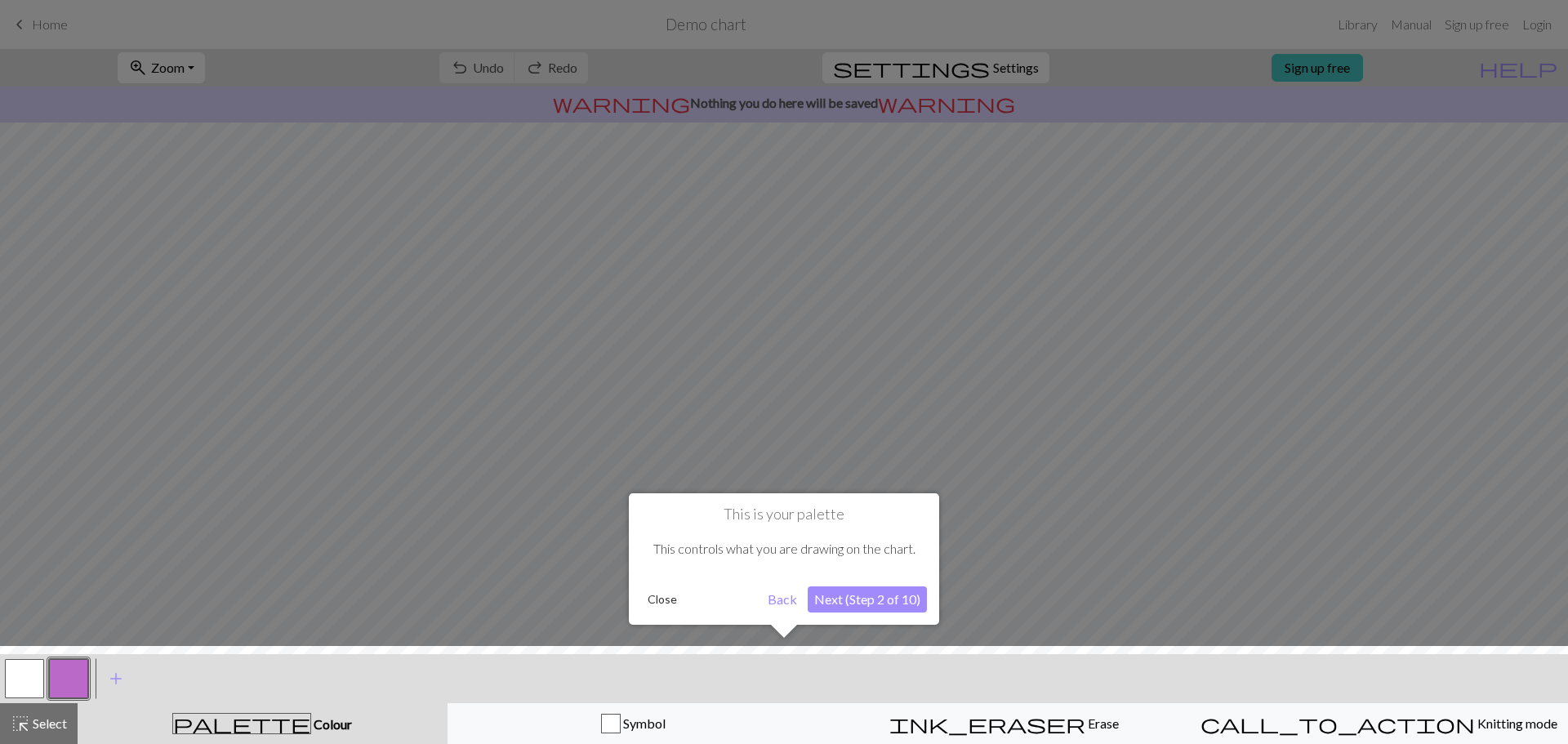
click at [665, 595] on button "Close" at bounding box center [662, 599] width 43 height 25
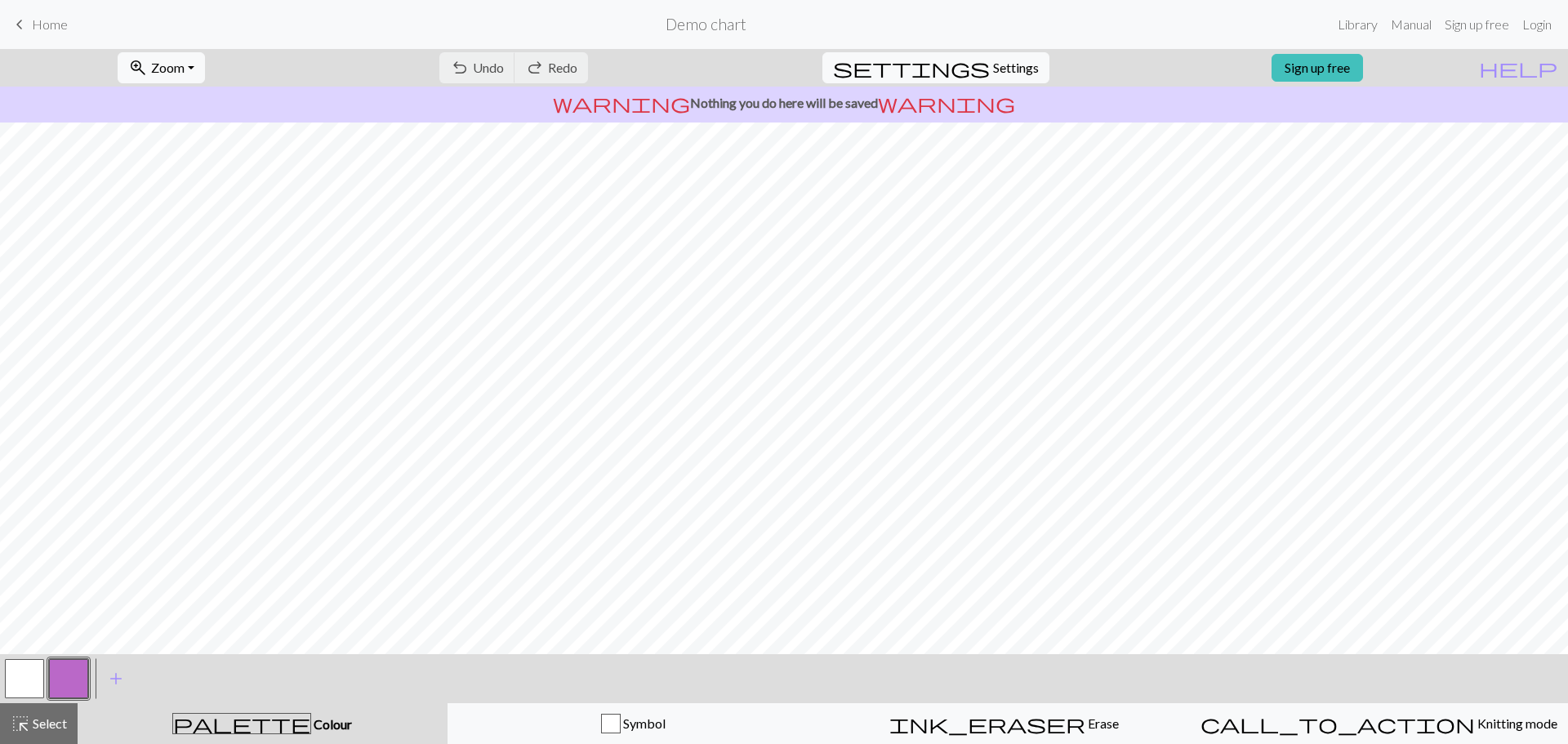
click at [79, 674] on button "button" at bounding box center [68, 680] width 40 height 40
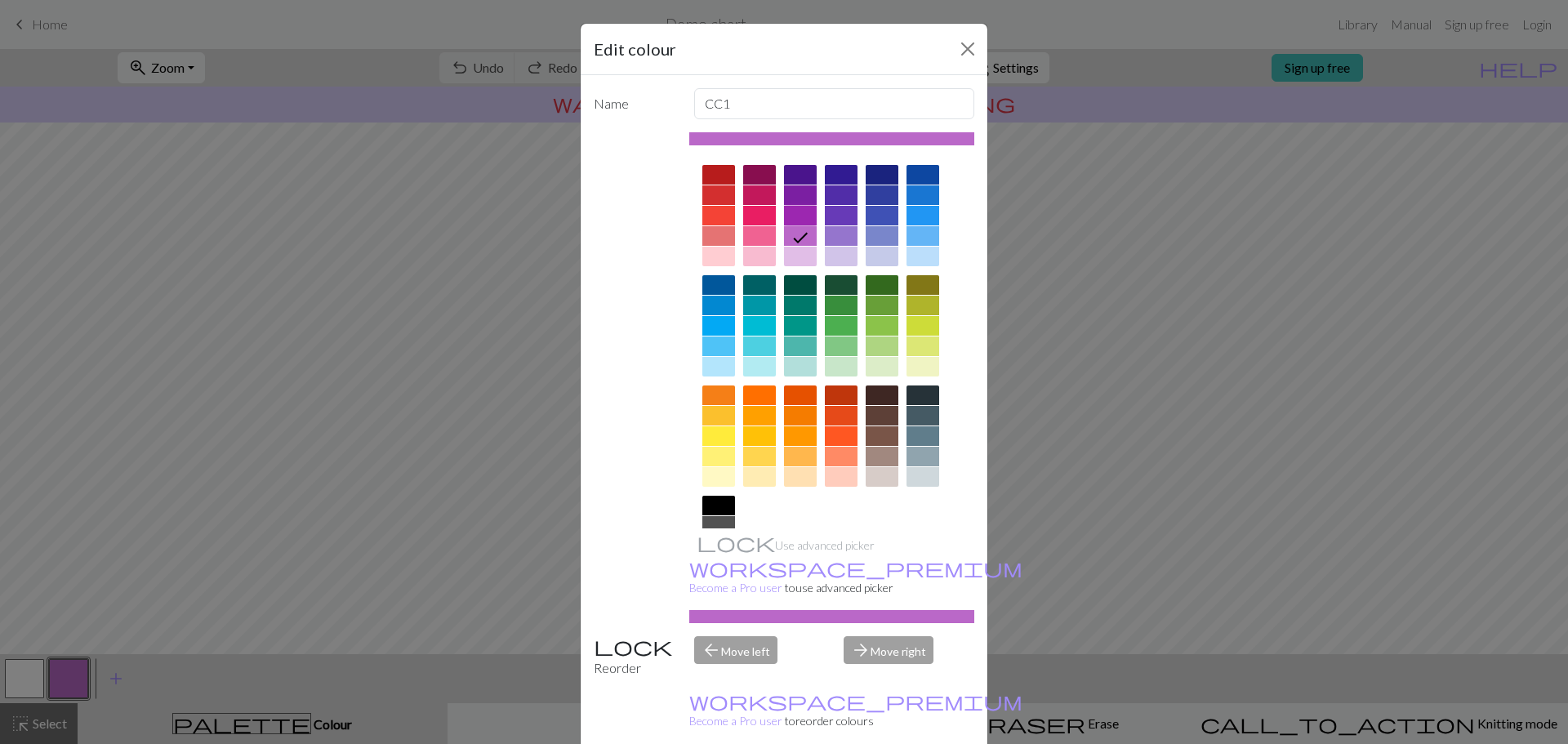
click at [788, 210] on div at bounding box center [800, 216] width 33 height 20
click at [923, 215] on div at bounding box center [922, 216] width 33 height 20
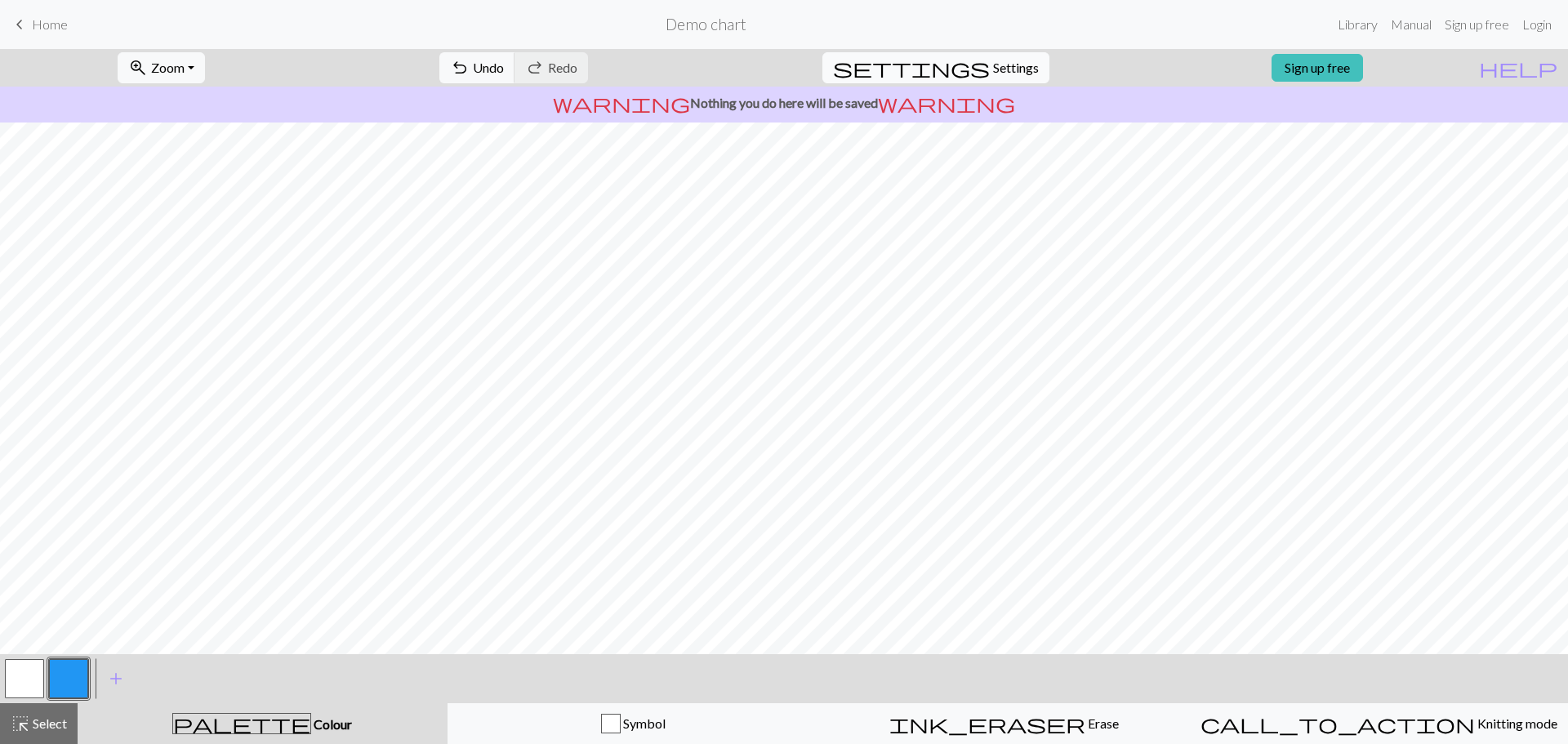
click at [974, 67] on span "settings" at bounding box center [911, 67] width 157 height 23
select select "aran"
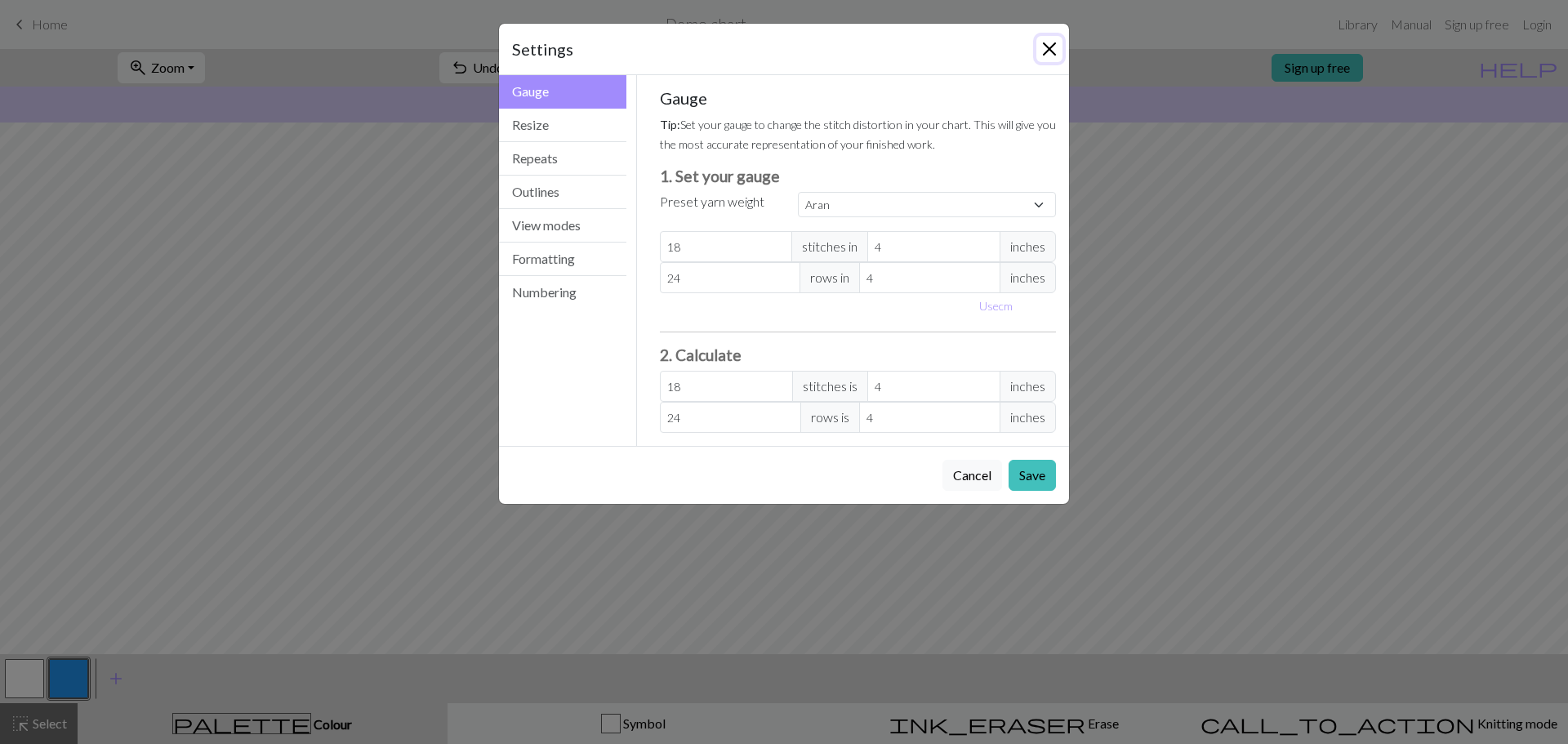
click at [1049, 46] on button "Close" at bounding box center [1049, 49] width 26 height 26
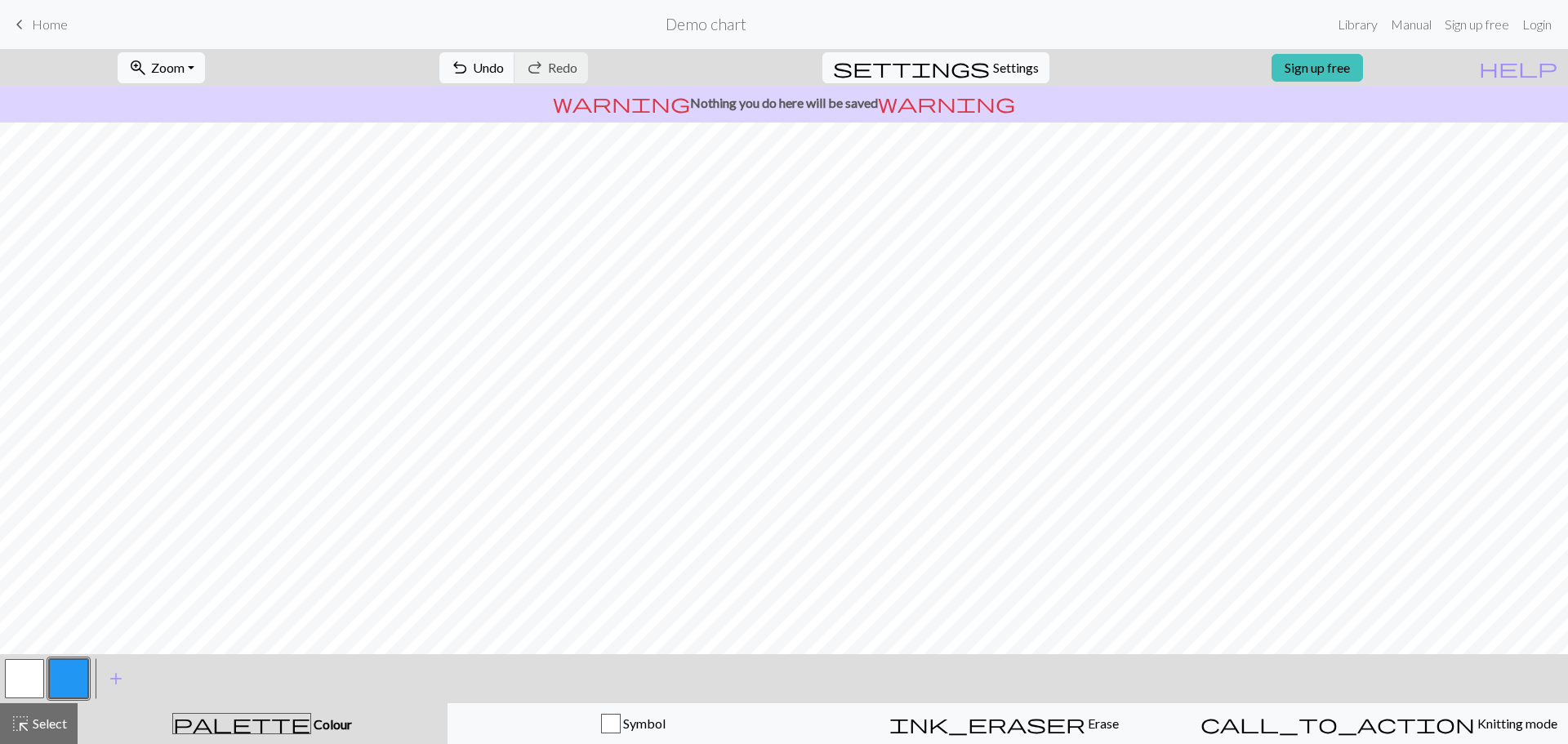
click at [49, 16] on link "keyboard_arrow_left Home" at bounding box center [39, 25] width 58 height 28
